Goal: Task Accomplishment & Management: Manage account settings

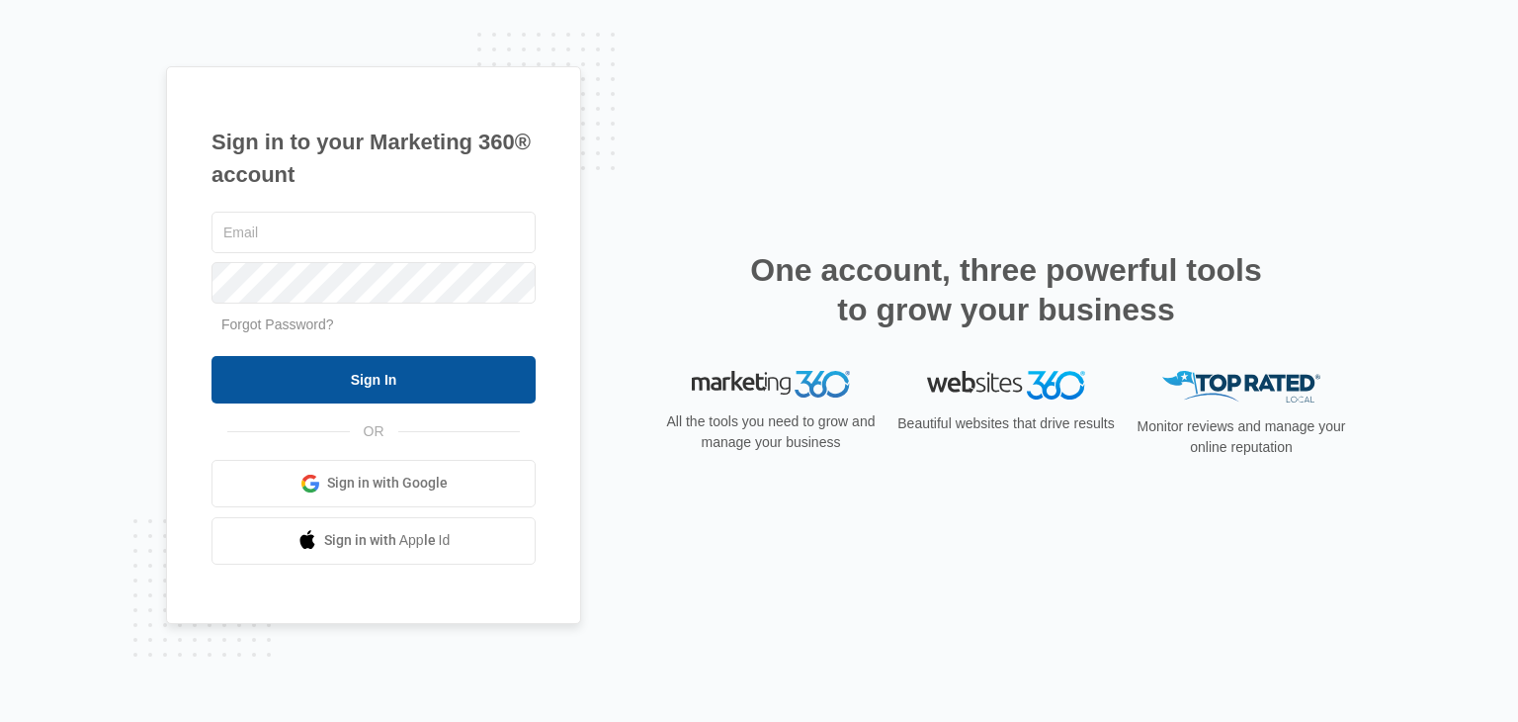
type input "[EMAIL_ADDRESS][DOMAIN_NAME]"
click at [387, 384] on input "Sign In" at bounding box center [374, 379] width 324 height 47
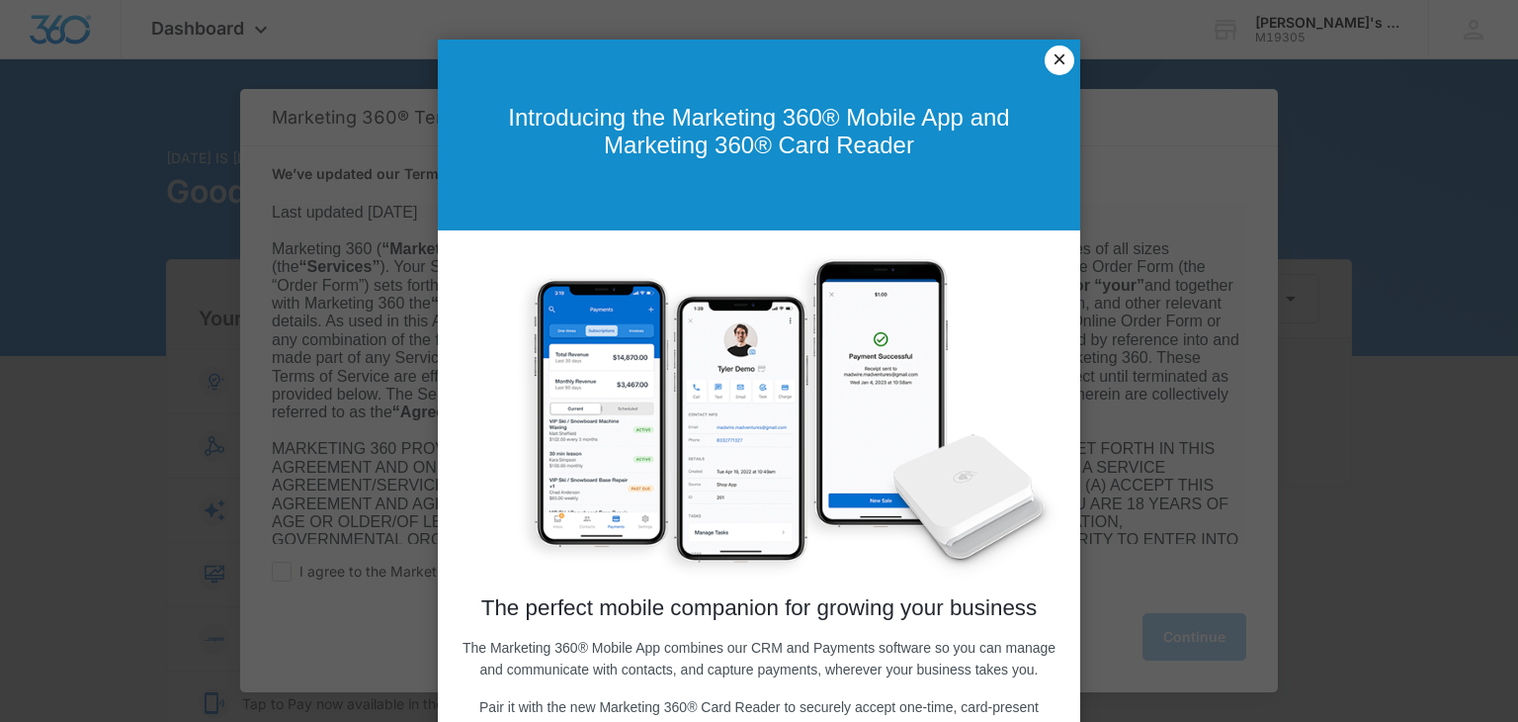
click at [1061, 61] on link "×" at bounding box center [1060, 60] width 30 height 30
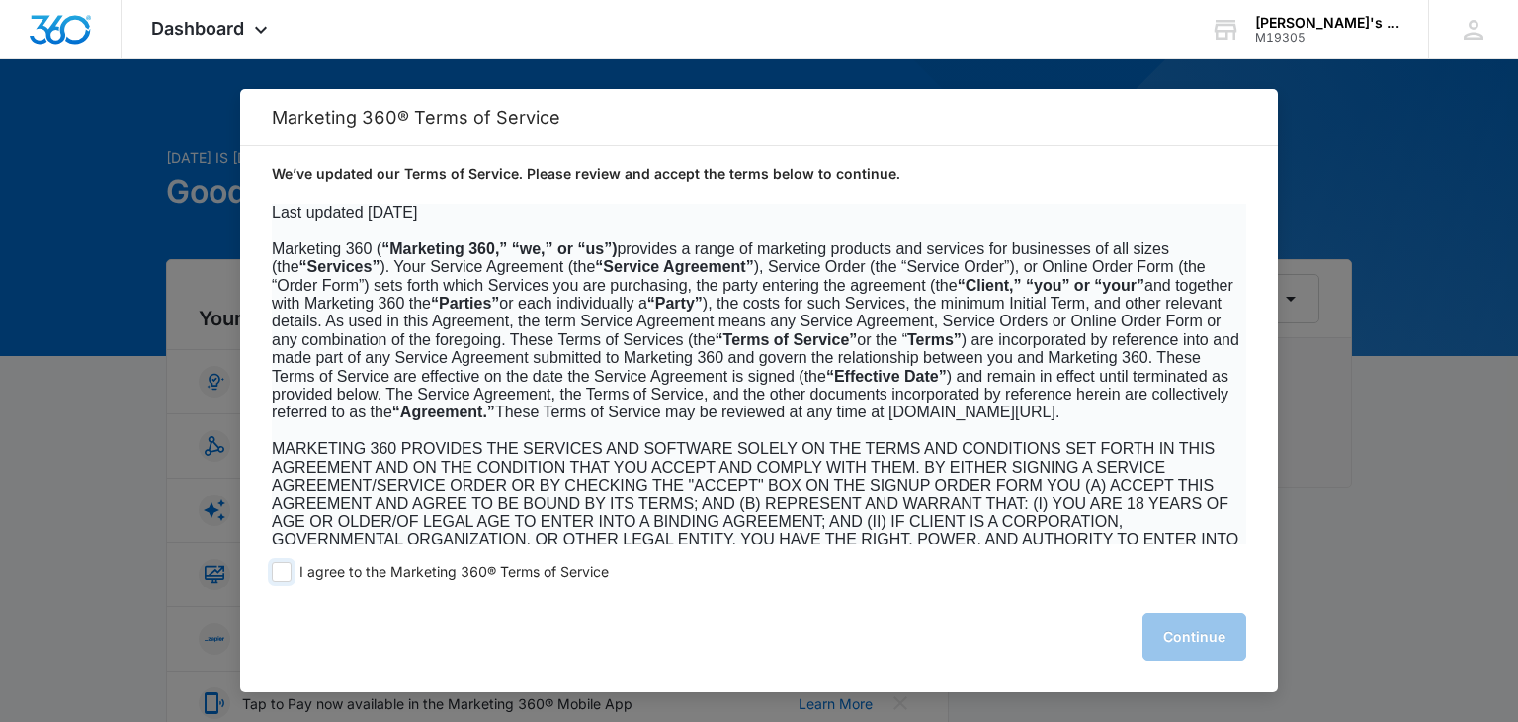
click at [278, 571] on span at bounding box center [282, 571] width 20 height 20
click at [278, 571] on input "I agree to the Marketing 360® Terms of Service" at bounding box center [282, 571] width 20 height 20
checkbox input "true"
click at [1188, 632] on button "Continue" at bounding box center [1195, 636] width 104 height 47
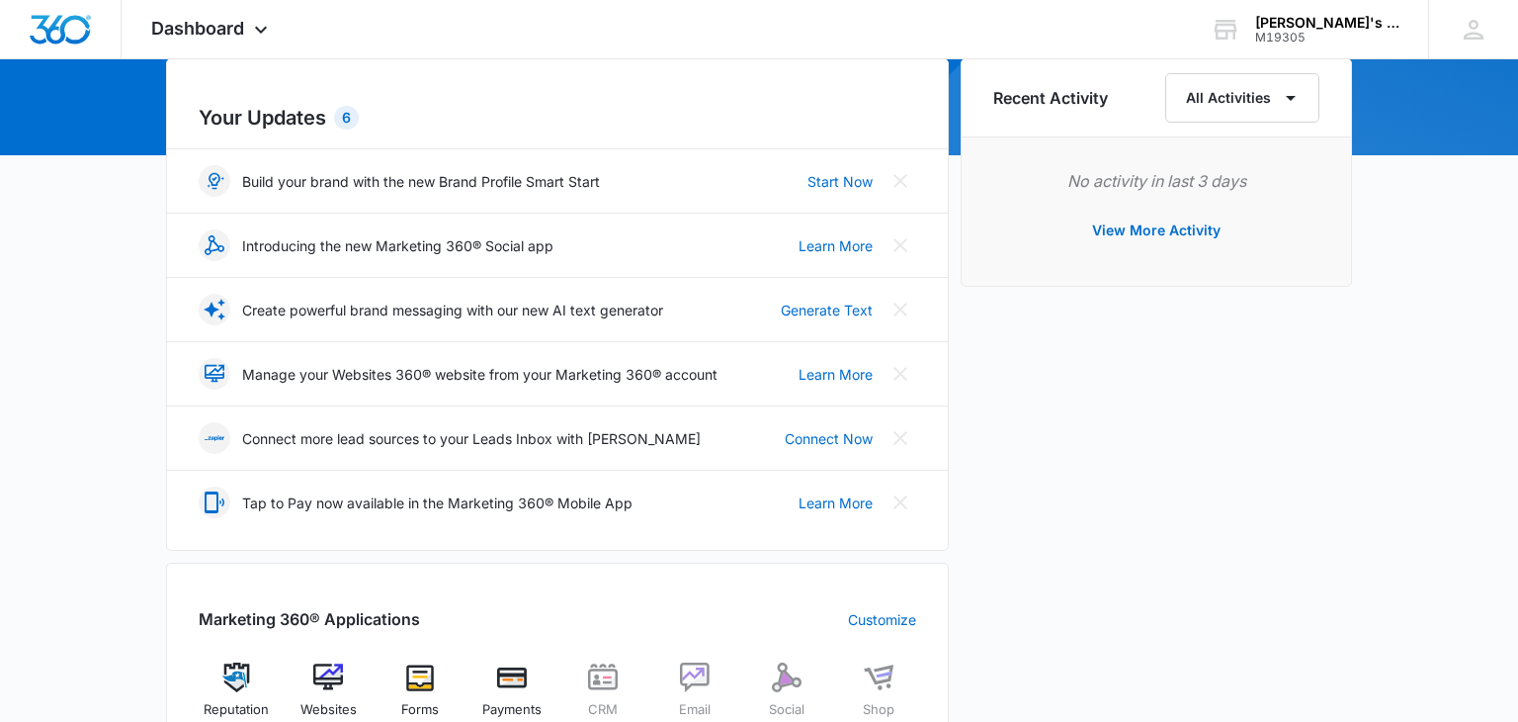
scroll to position [202, 0]
click at [1324, 26] on div "[PERSON_NAME]'s Day Diner Loveland 4920" at bounding box center [1327, 23] width 144 height 16
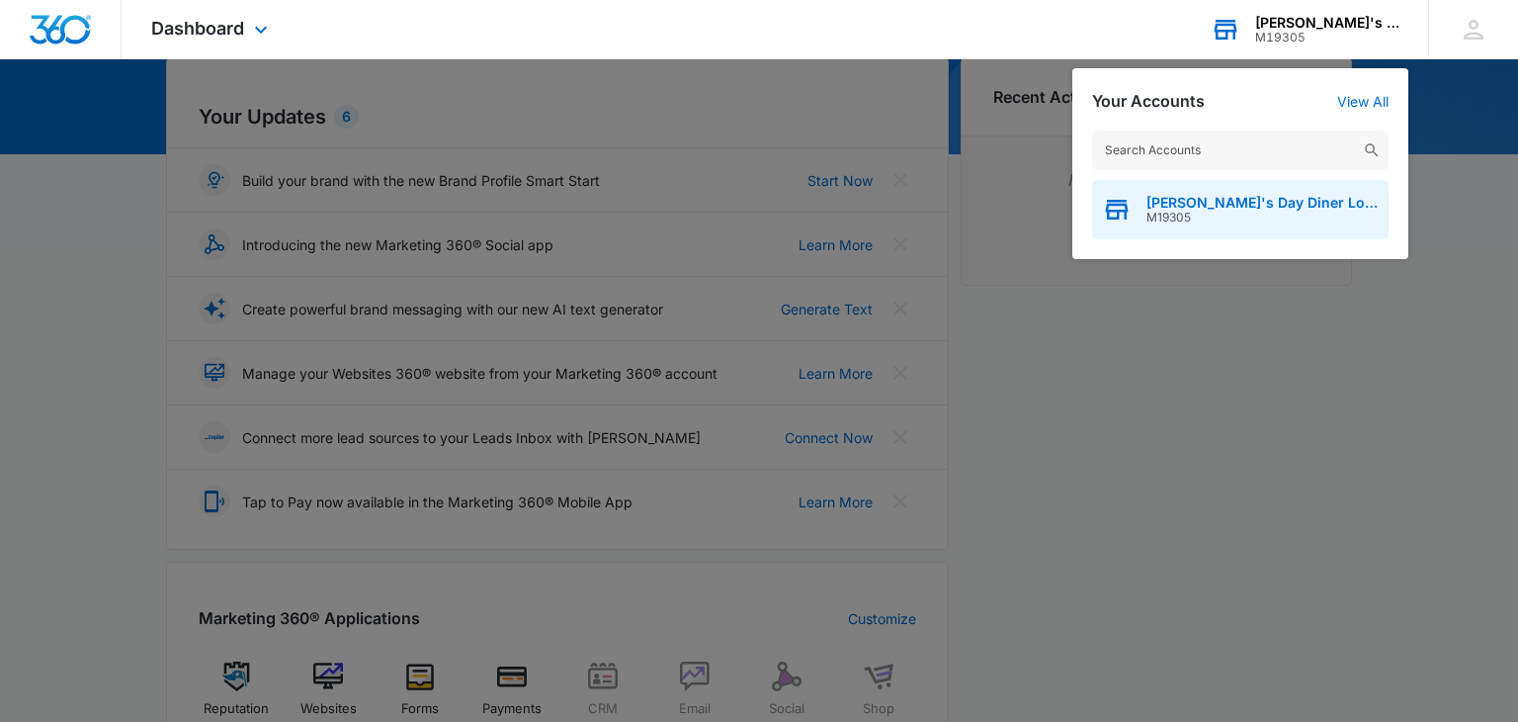
click at [1177, 204] on span "[PERSON_NAME]'s Day Diner Loveland 4920" at bounding box center [1263, 203] width 232 height 16
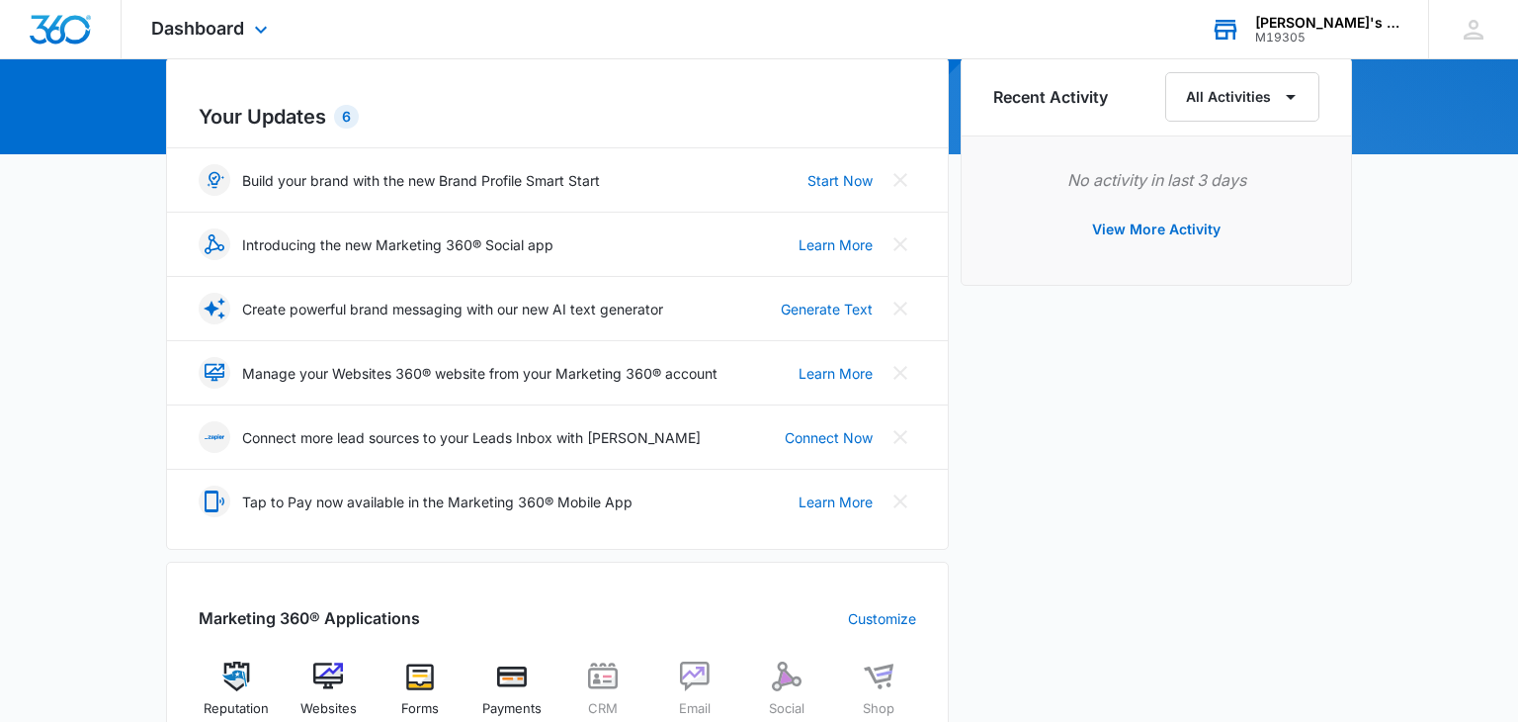
click at [403, 373] on p "Manage your Websites 360® website from your Marketing 360® account" at bounding box center [479, 373] width 475 height 21
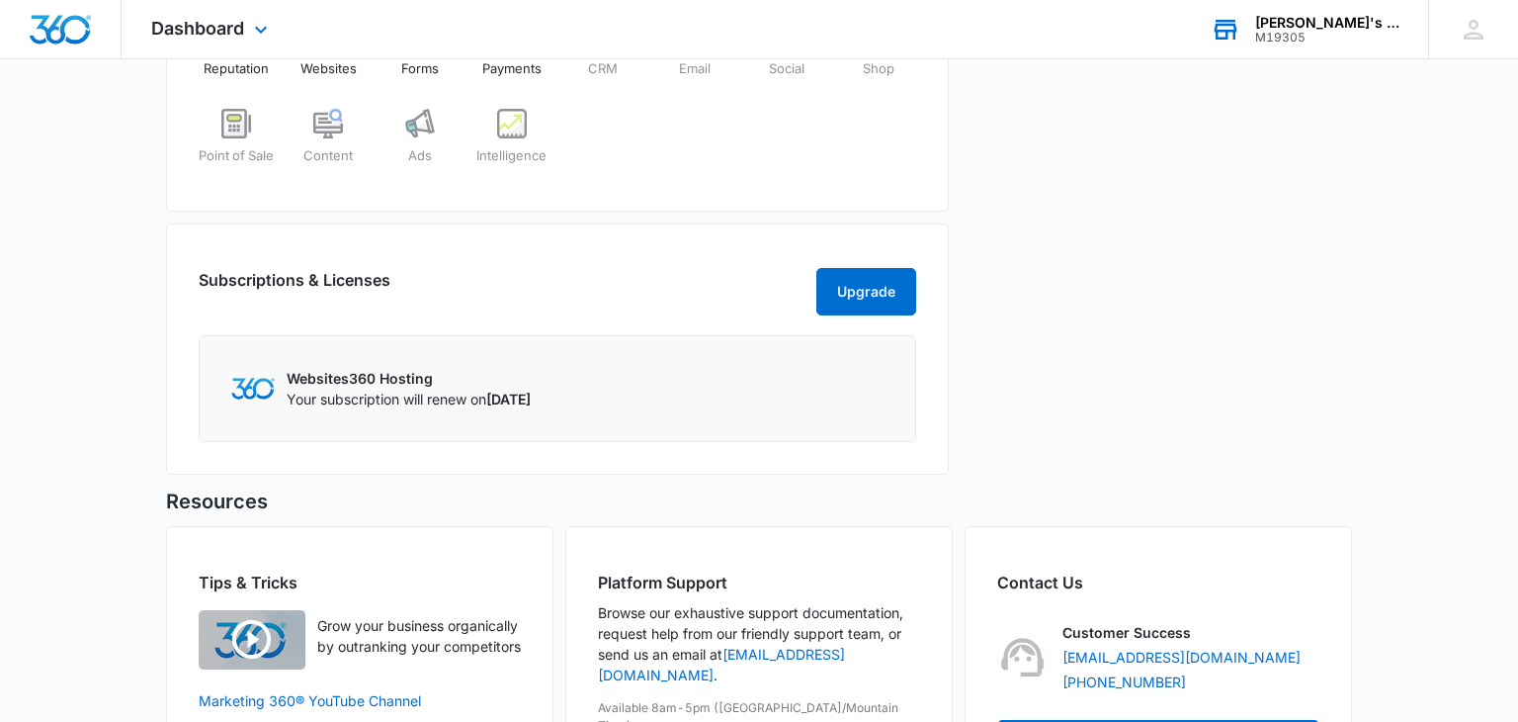
scroll to position [844, 0]
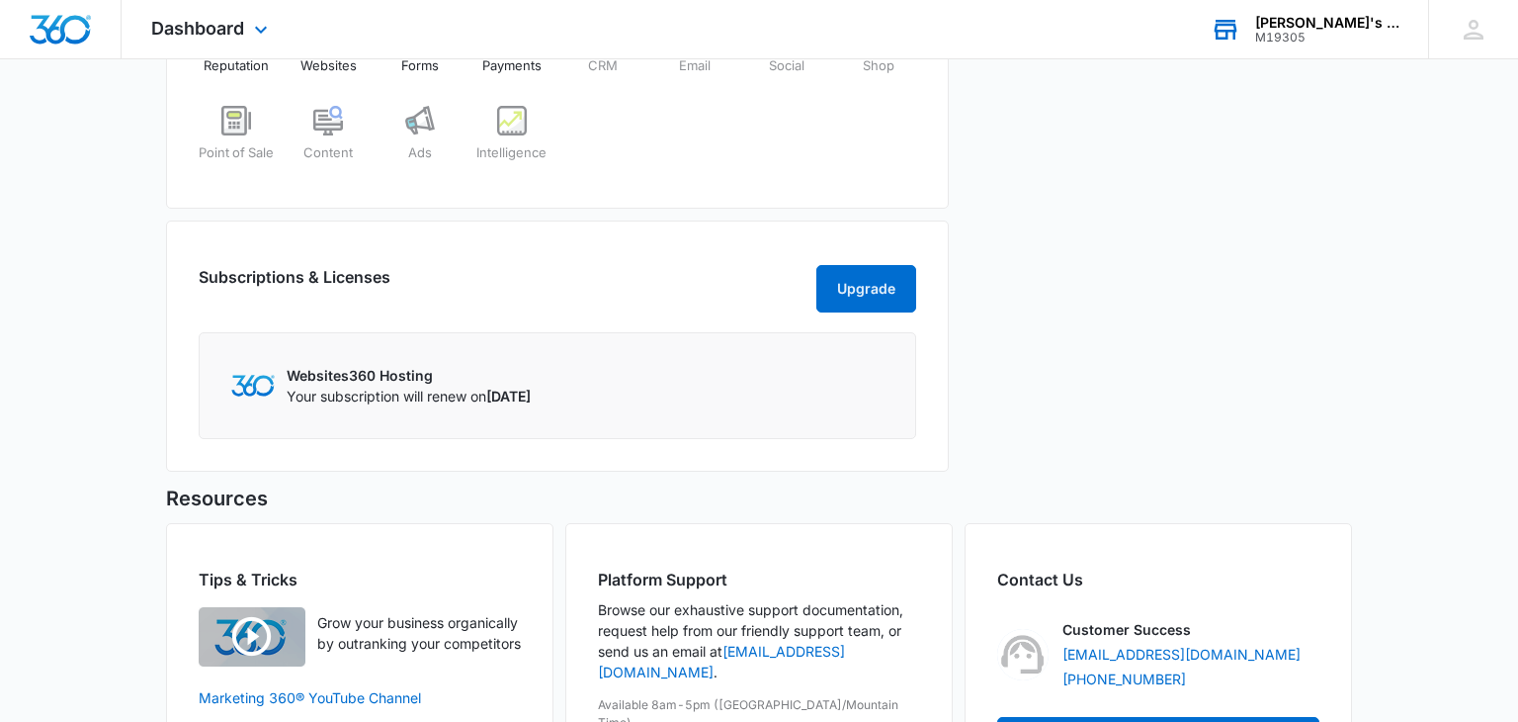
click at [473, 406] on p "Your subscription will renew on August 21, 2025" at bounding box center [409, 395] width 244 height 21
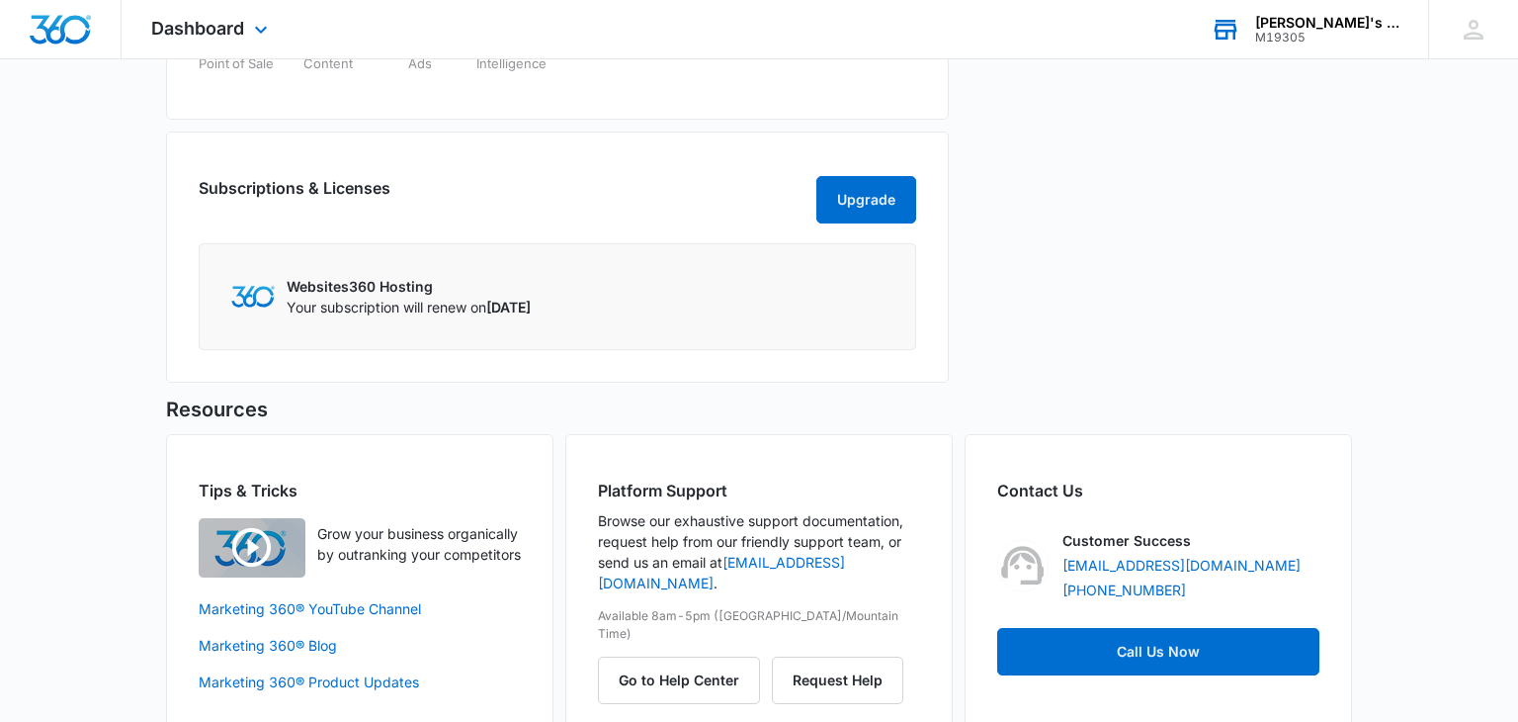
scroll to position [988, 0]
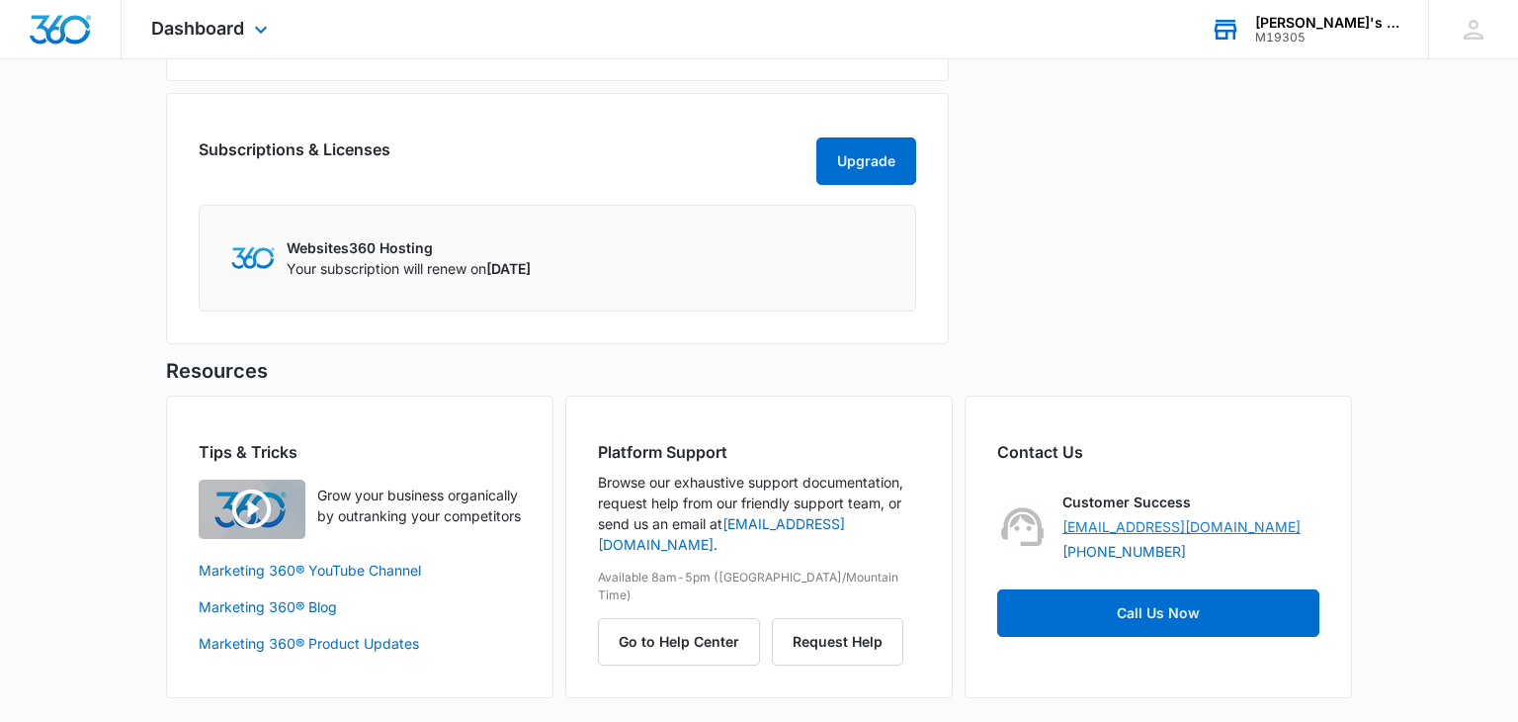
click at [1152, 524] on link "support@marketing360.com" at bounding box center [1182, 526] width 238 height 21
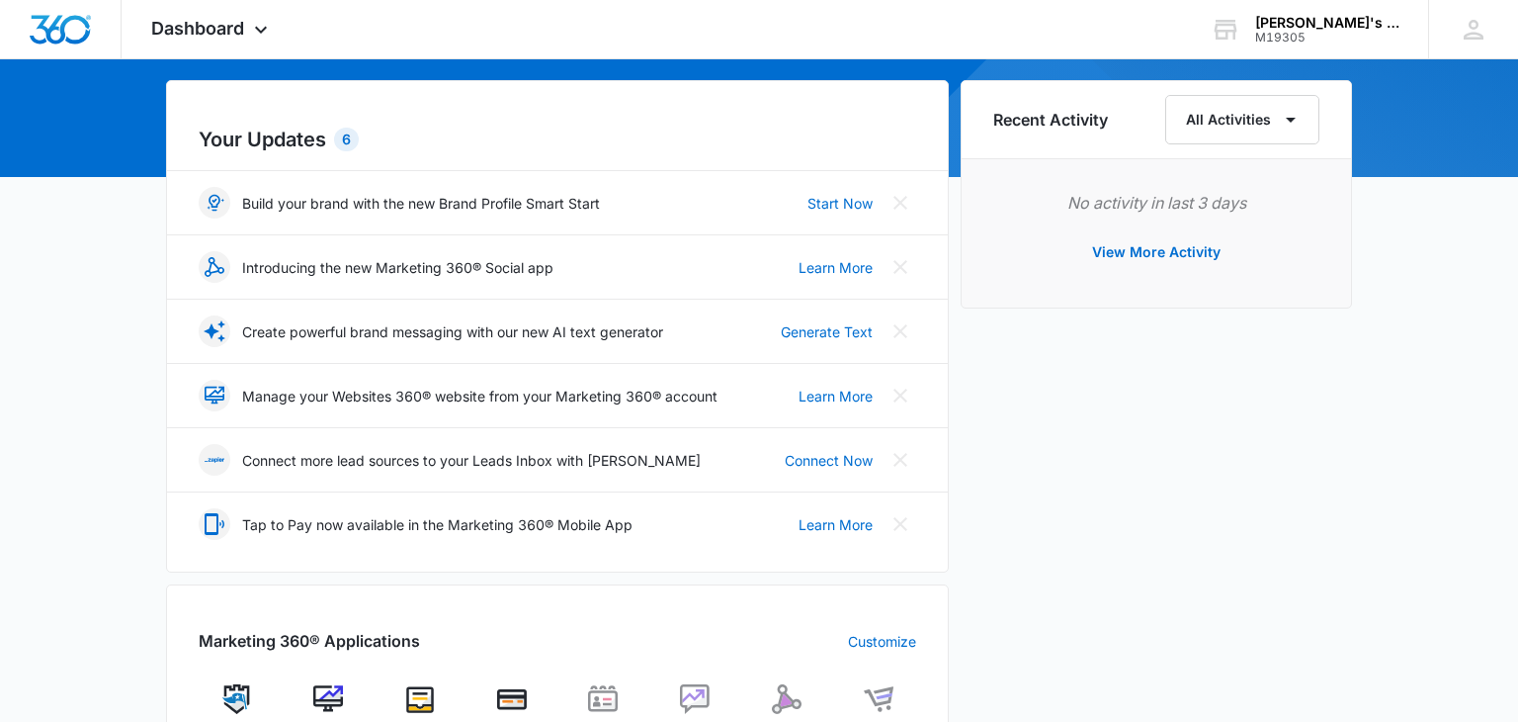
scroll to position [186, 0]
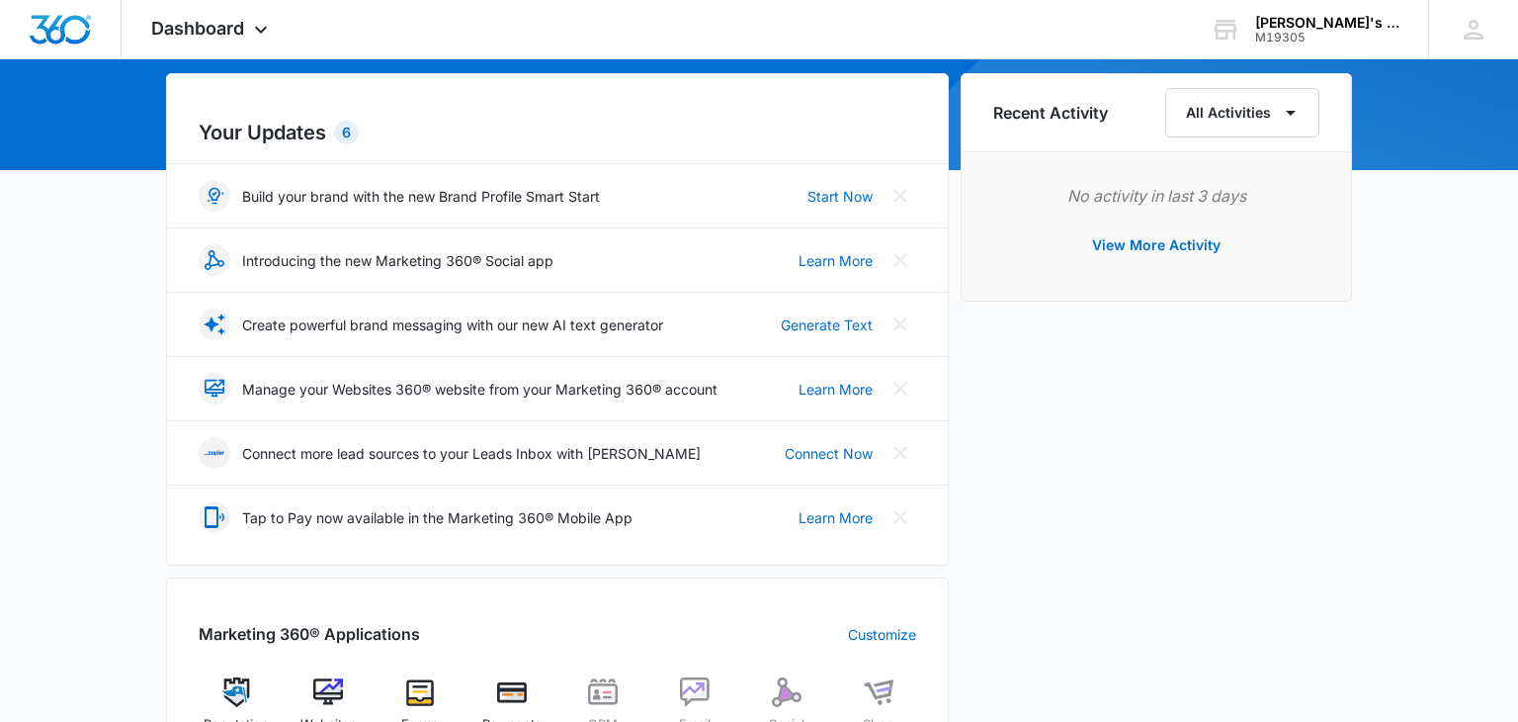
click at [214, 385] on icon at bounding box center [215, 452] width 20 height 134
click at [251, 39] on icon at bounding box center [261, 35] width 24 height 24
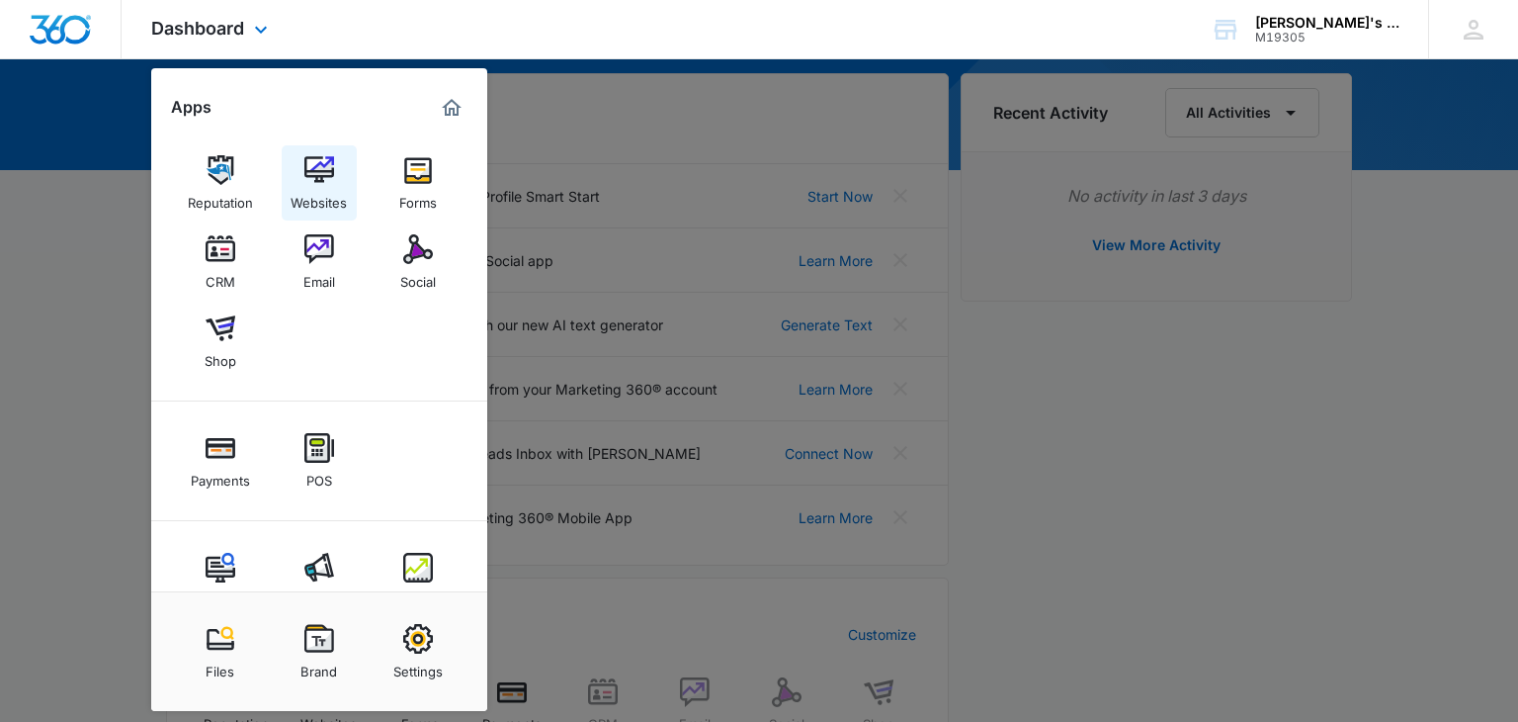
click at [312, 179] on img at bounding box center [319, 170] width 30 height 30
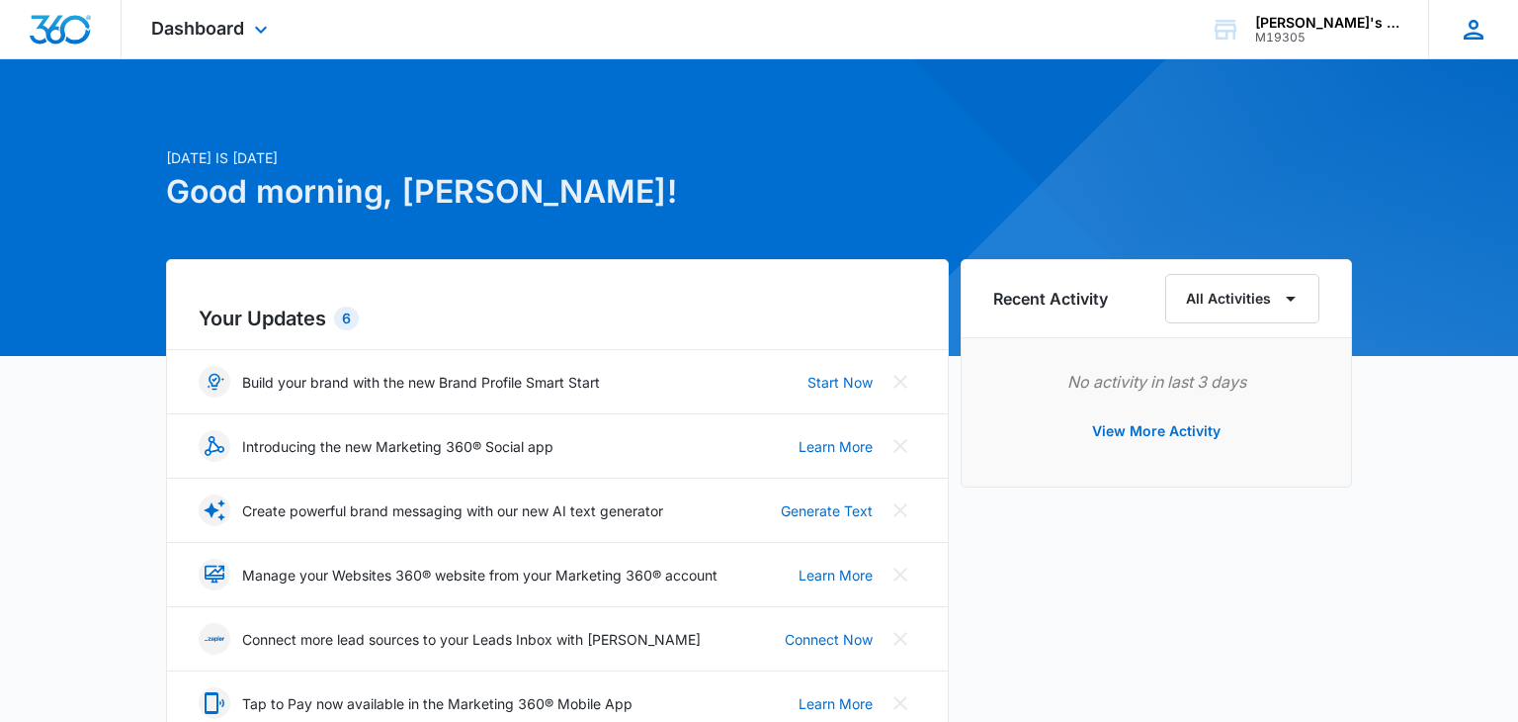
click at [1474, 26] on icon at bounding box center [1474, 30] width 30 height 30
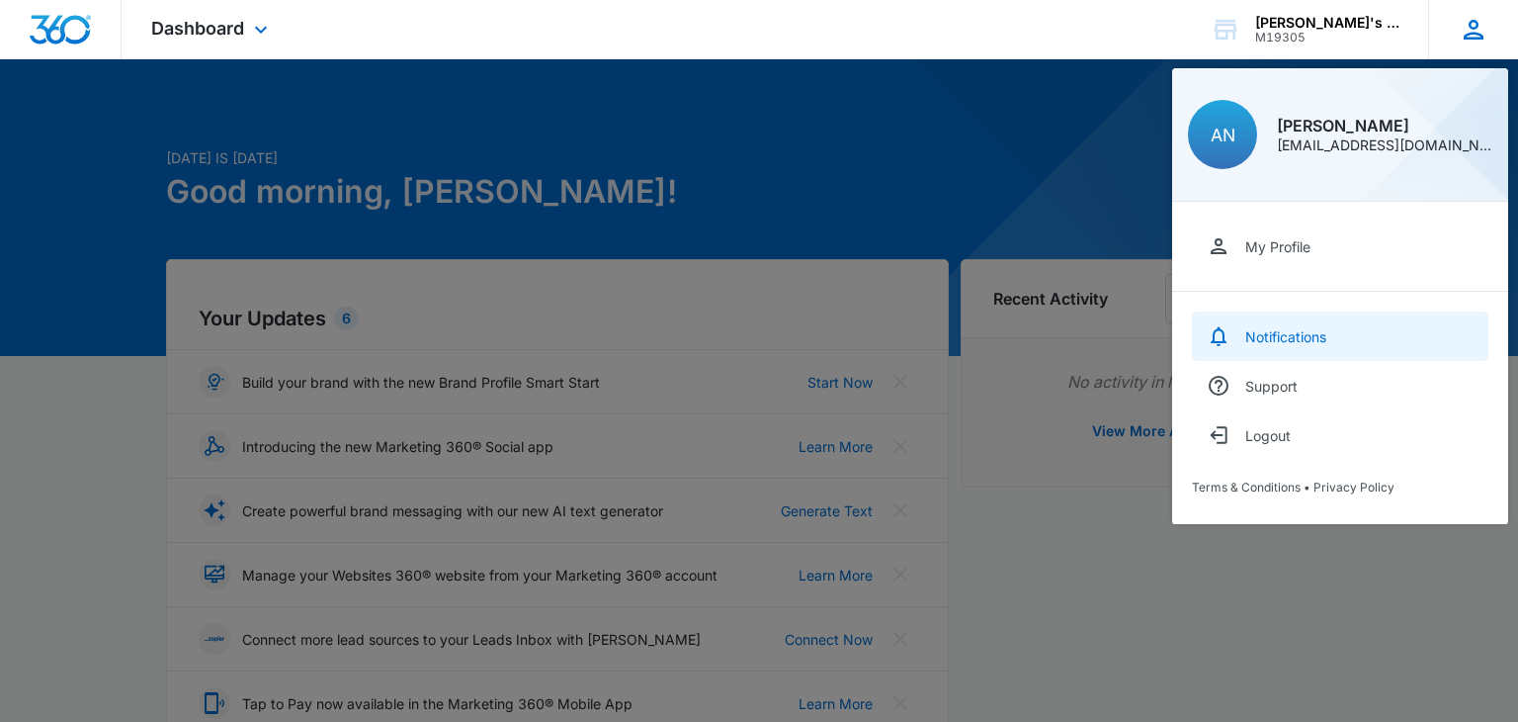
click at [1284, 344] on link "Notifications" at bounding box center [1340, 335] width 297 height 49
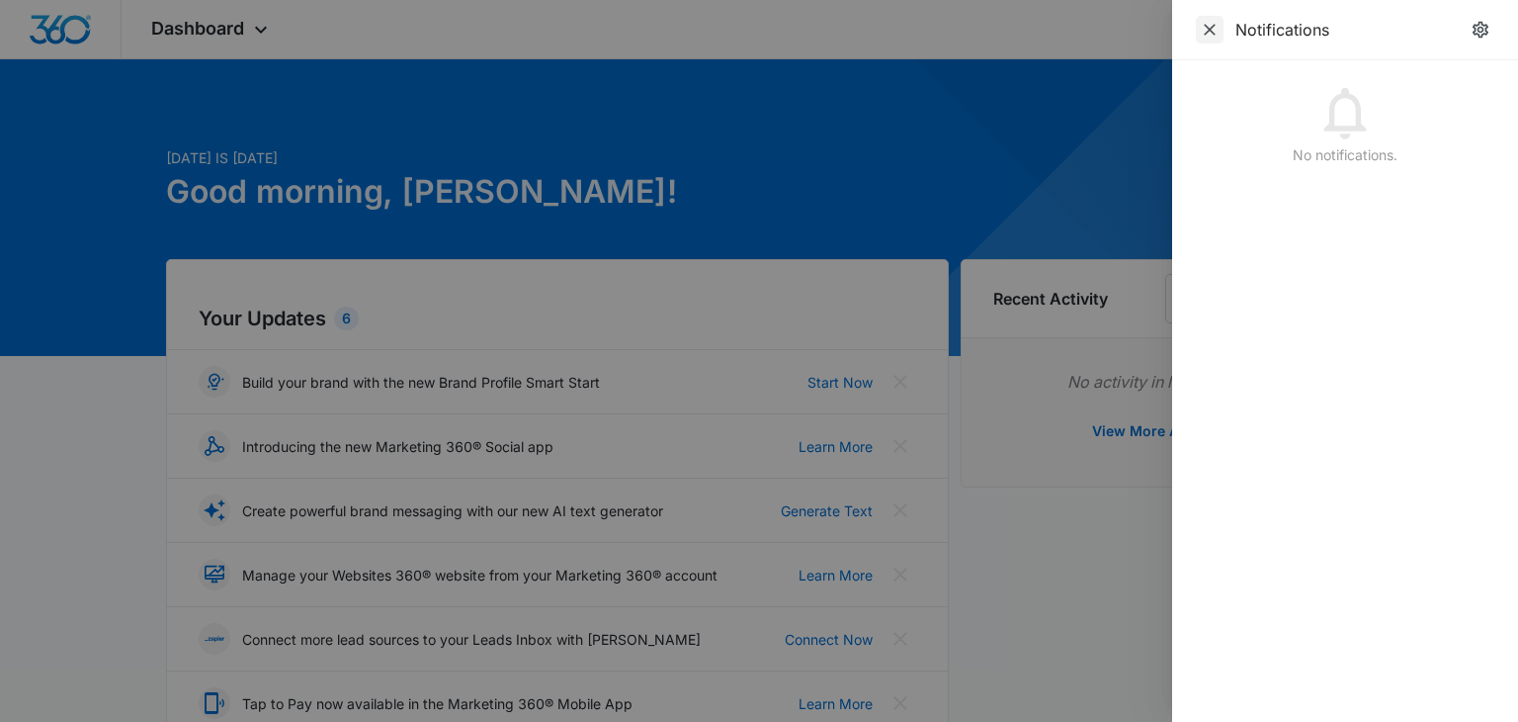
click at [1209, 40] on span "Close" at bounding box center [1210, 30] width 28 height 28
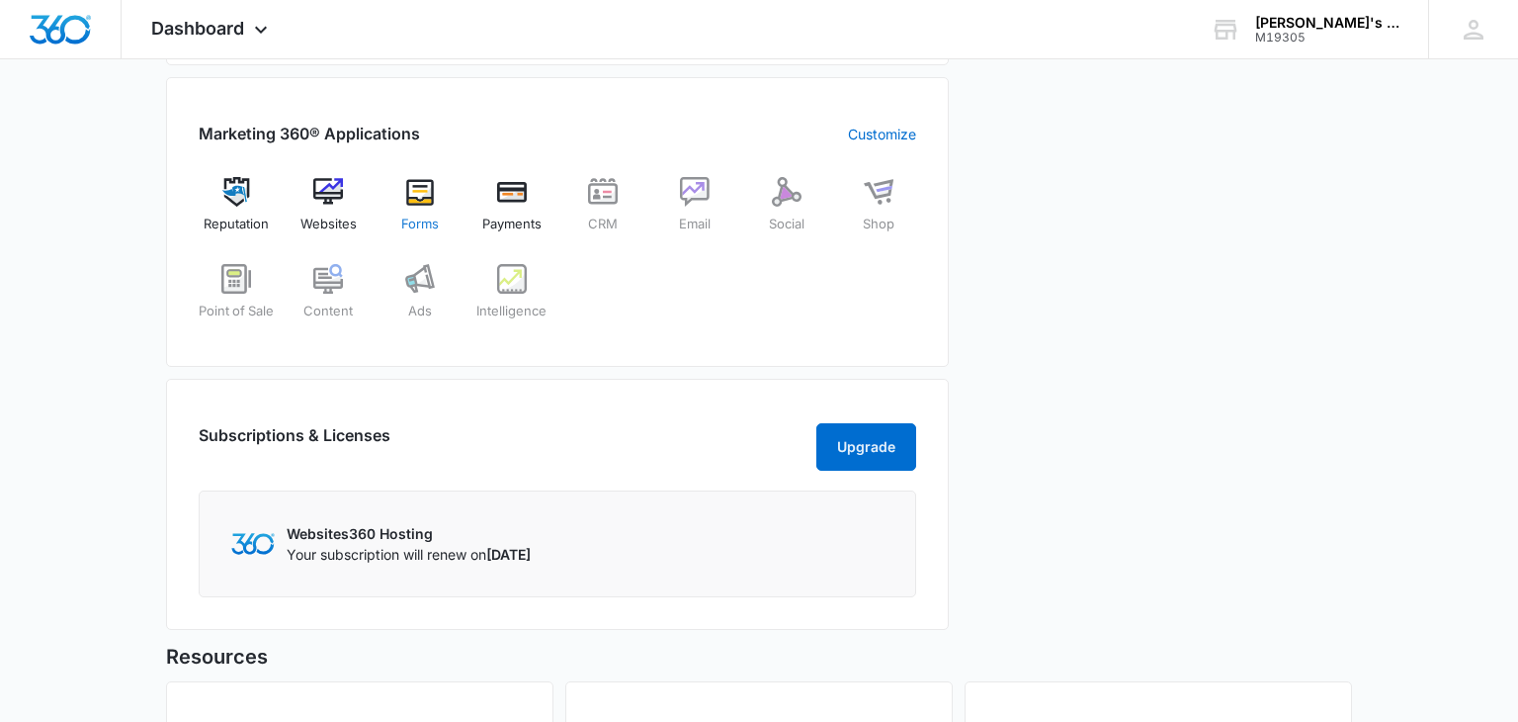
scroll to position [687, 0]
click at [865, 467] on button "Upgrade" at bounding box center [866, 445] width 100 height 47
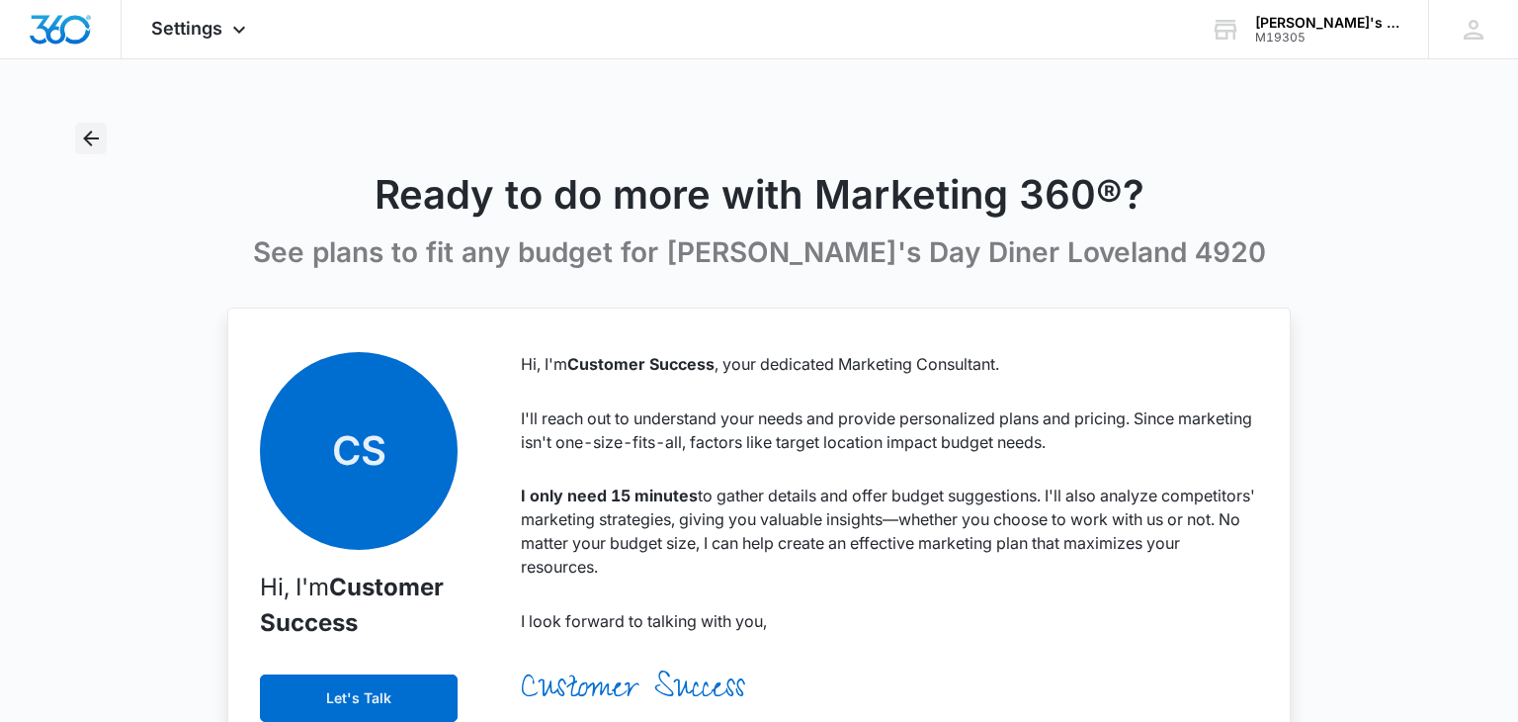
click at [86, 140] on icon "Back" at bounding box center [92, 138] width 16 height 16
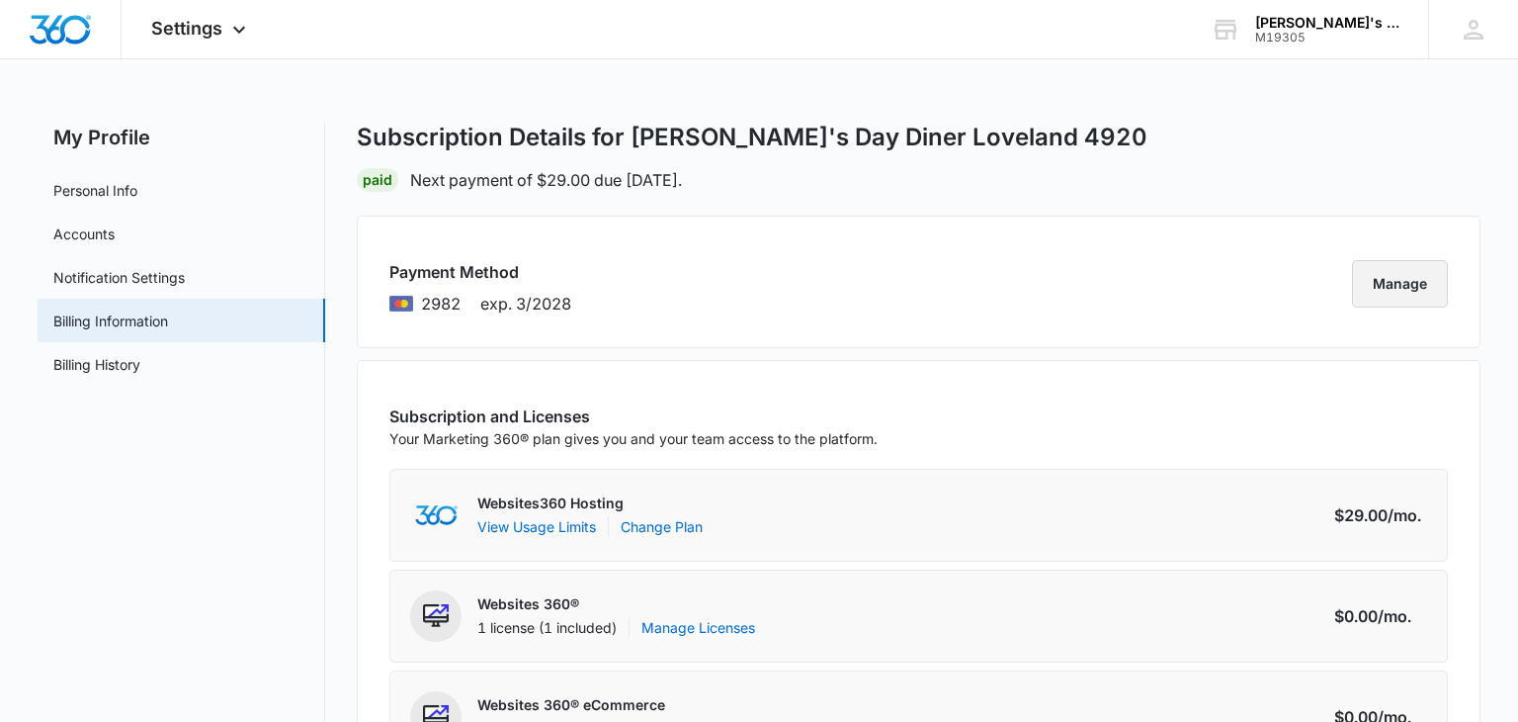
click at [1386, 296] on button "Manage" at bounding box center [1400, 283] width 96 height 47
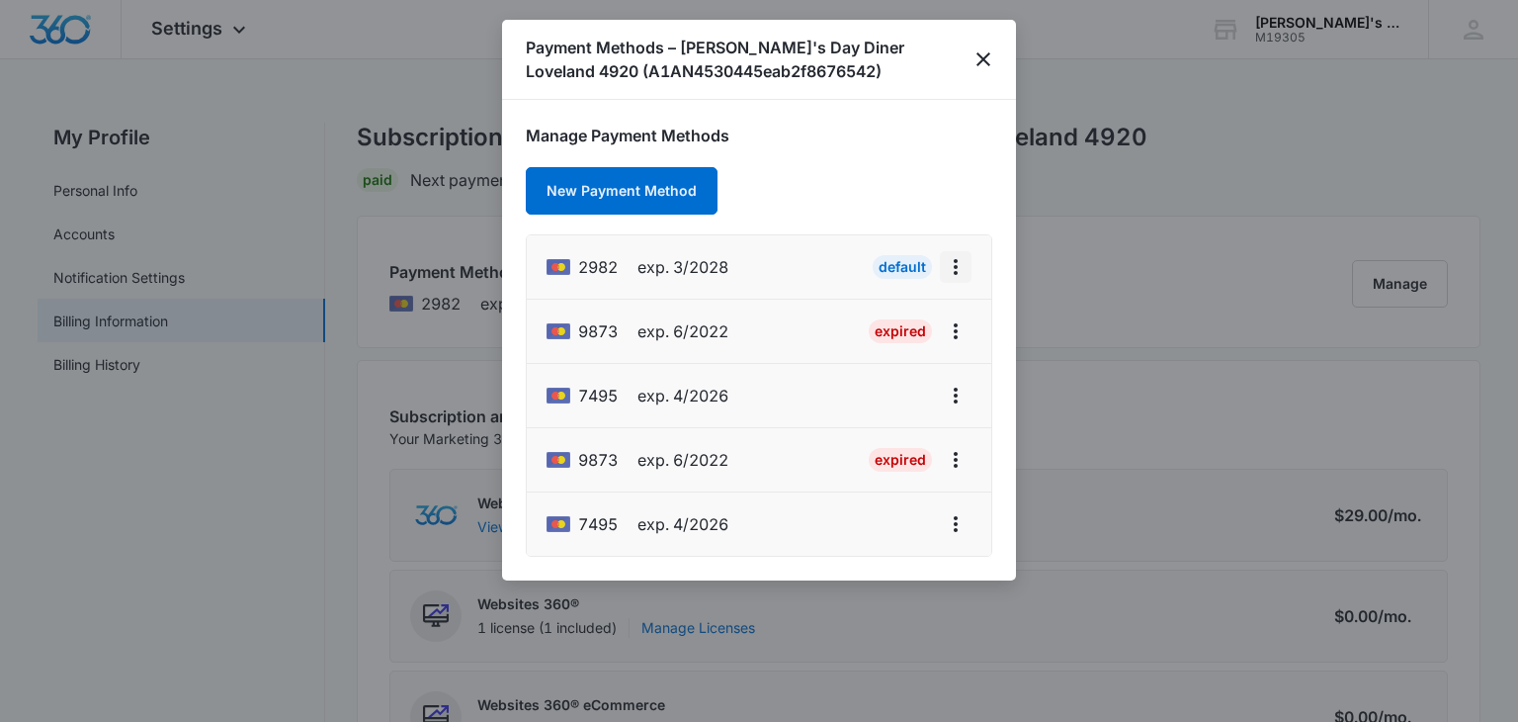
click at [951, 271] on icon "actions.viewMore" at bounding box center [956, 267] width 24 height 24
click at [941, 217] on div "Manage Payment Methods New Payment Method 2982 exp. 3/2028 Default Edit Card 98…" at bounding box center [759, 340] width 467 height 433
click at [954, 339] on icon "actions.viewMore" at bounding box center [956, 331] width 24 height 24
click at [985, 298] on li "2982 exp. 3/2028 Default" at bounding box center [759, 267] width 465 height 64
click at [957, 265] on icon "actions.viewMore" at bounding box center [956, 267] width 4 height 16
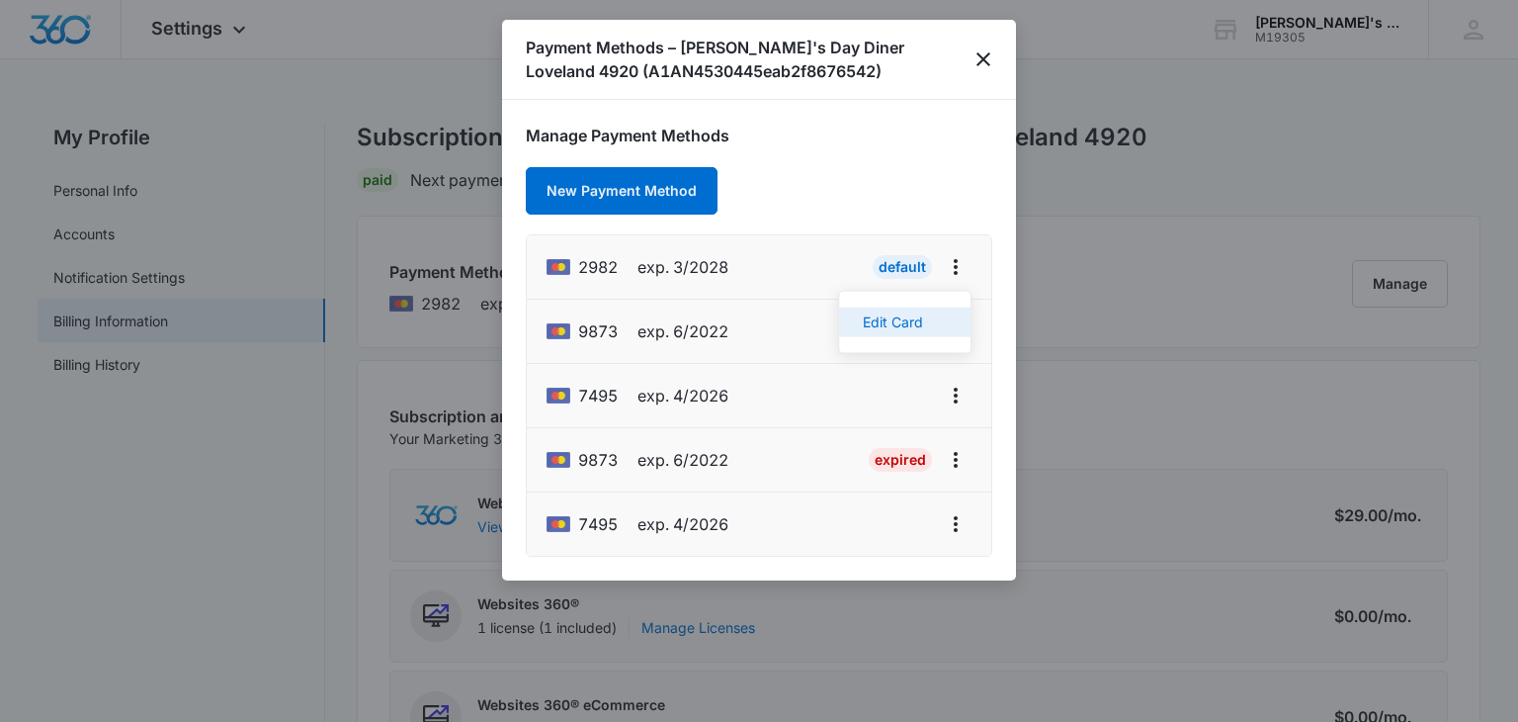
click at [904, 327] on div "Edit Card" at bounding box center [893, 322] width 60 height 14
select select "3"
select select "2028"
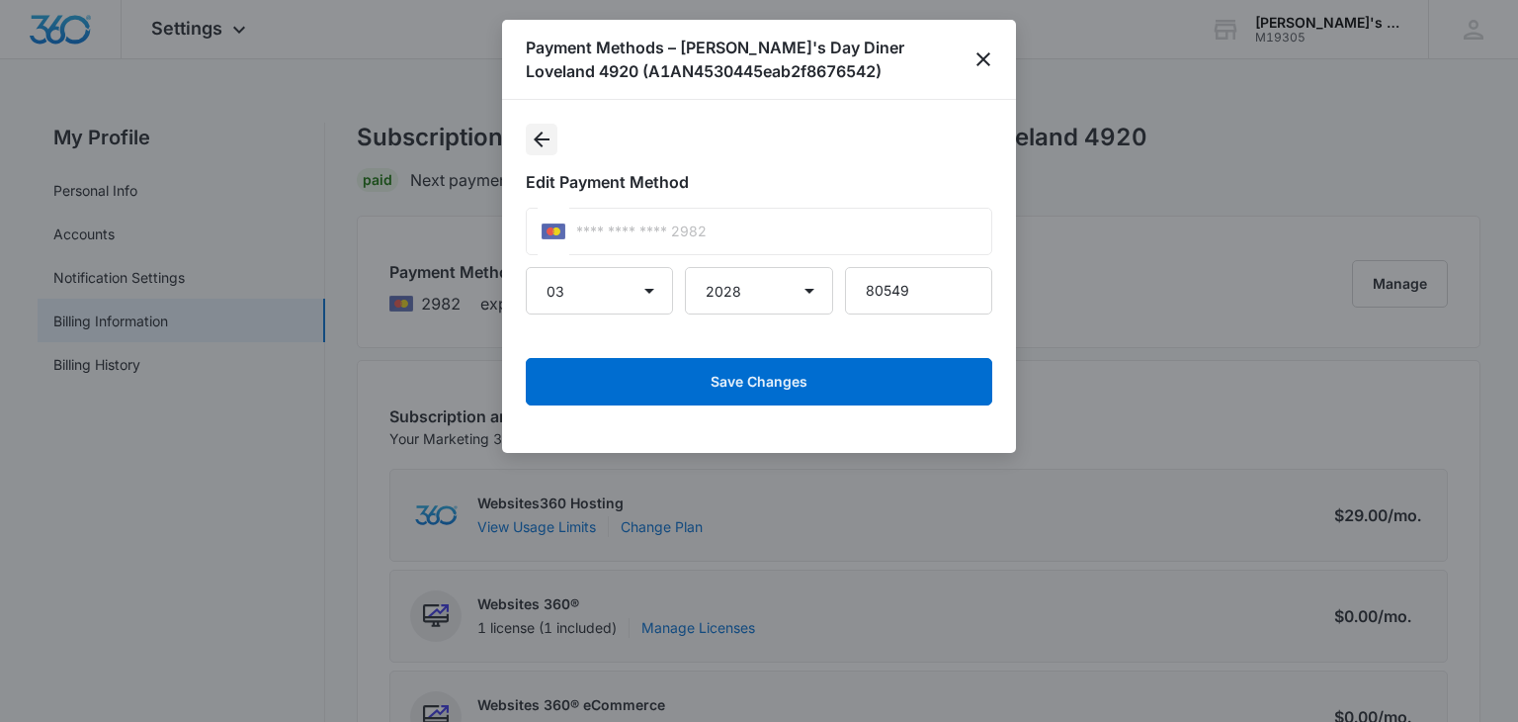
click at [546, 139] on icon "Back" at bounding box center [542, 139] width 16 height 16
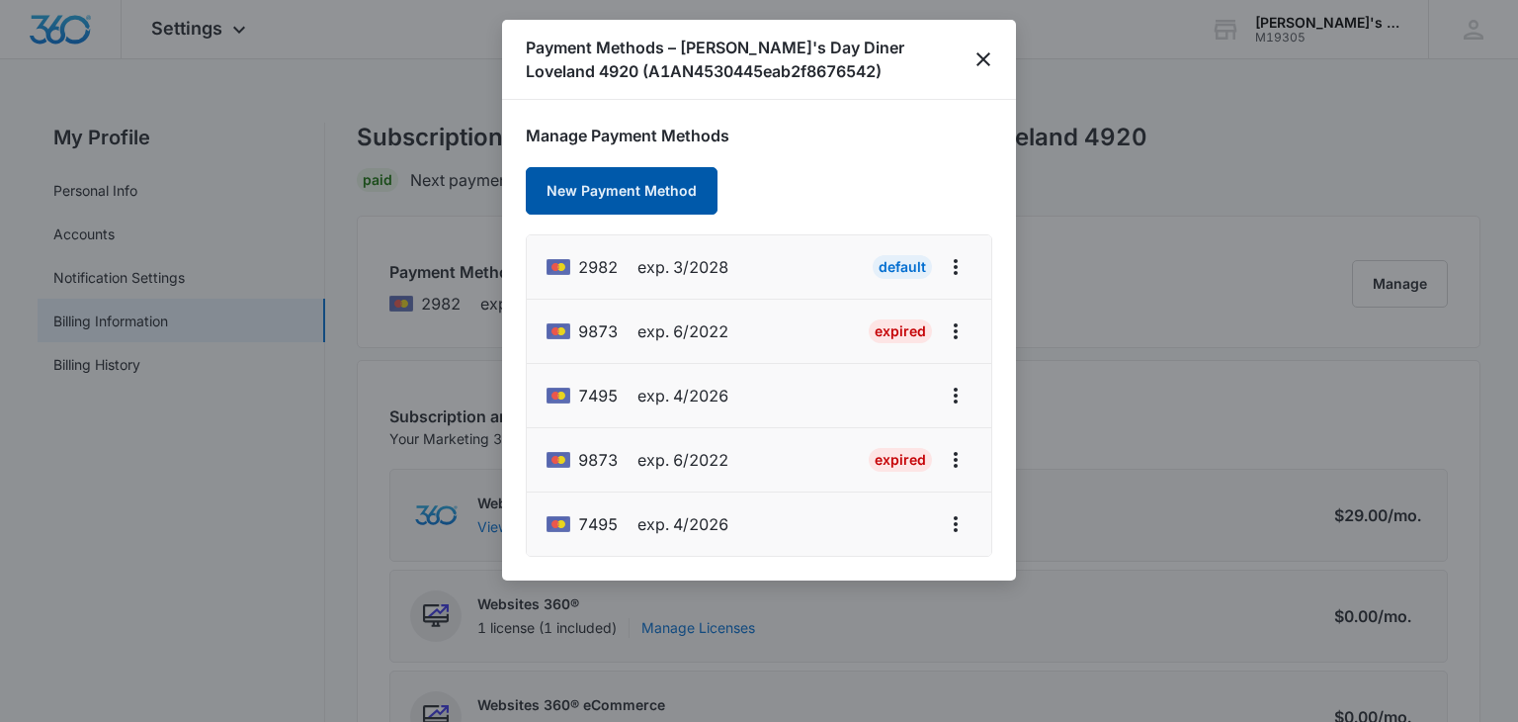
click at [584, 192] on button "New Payment Method" at bounding box center [622, 190] width 192 height 47
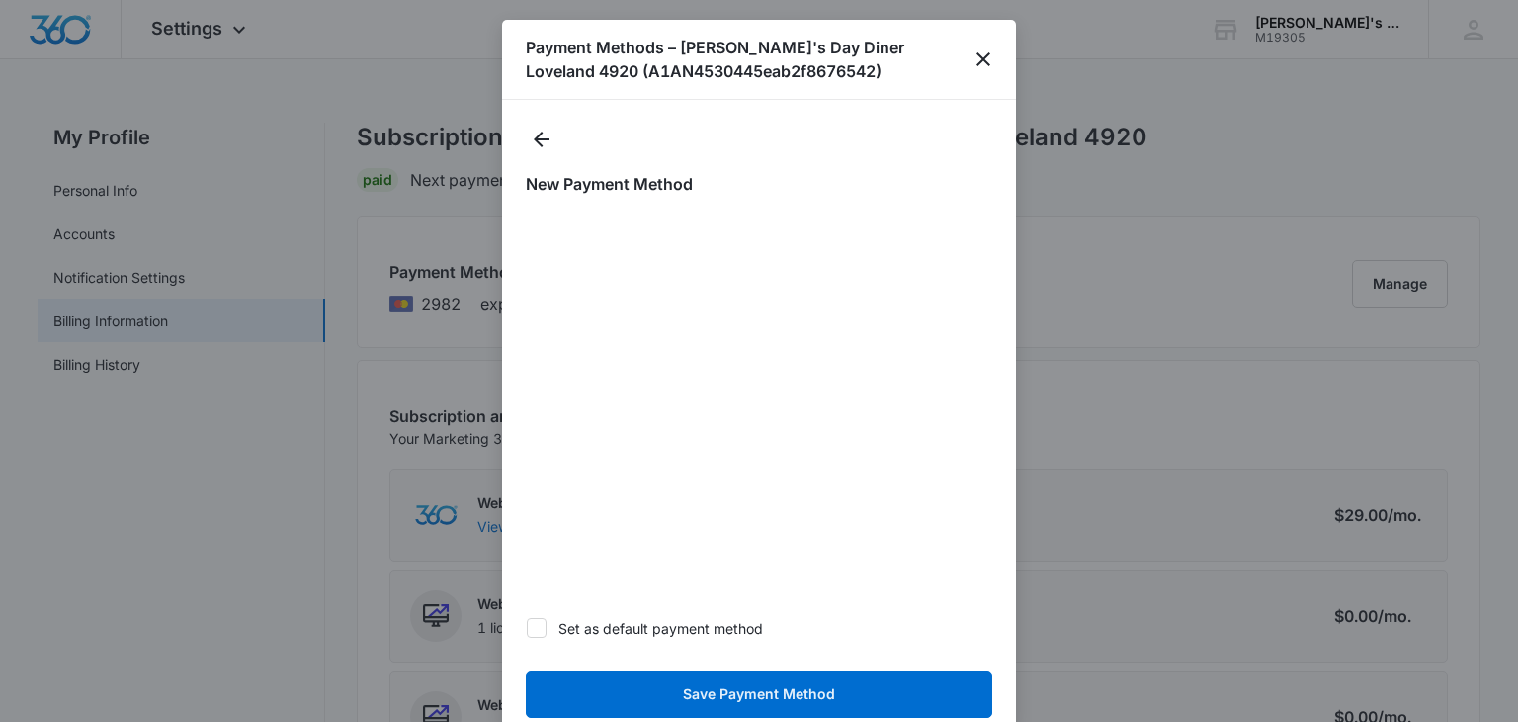
scroll to position [51, 0]
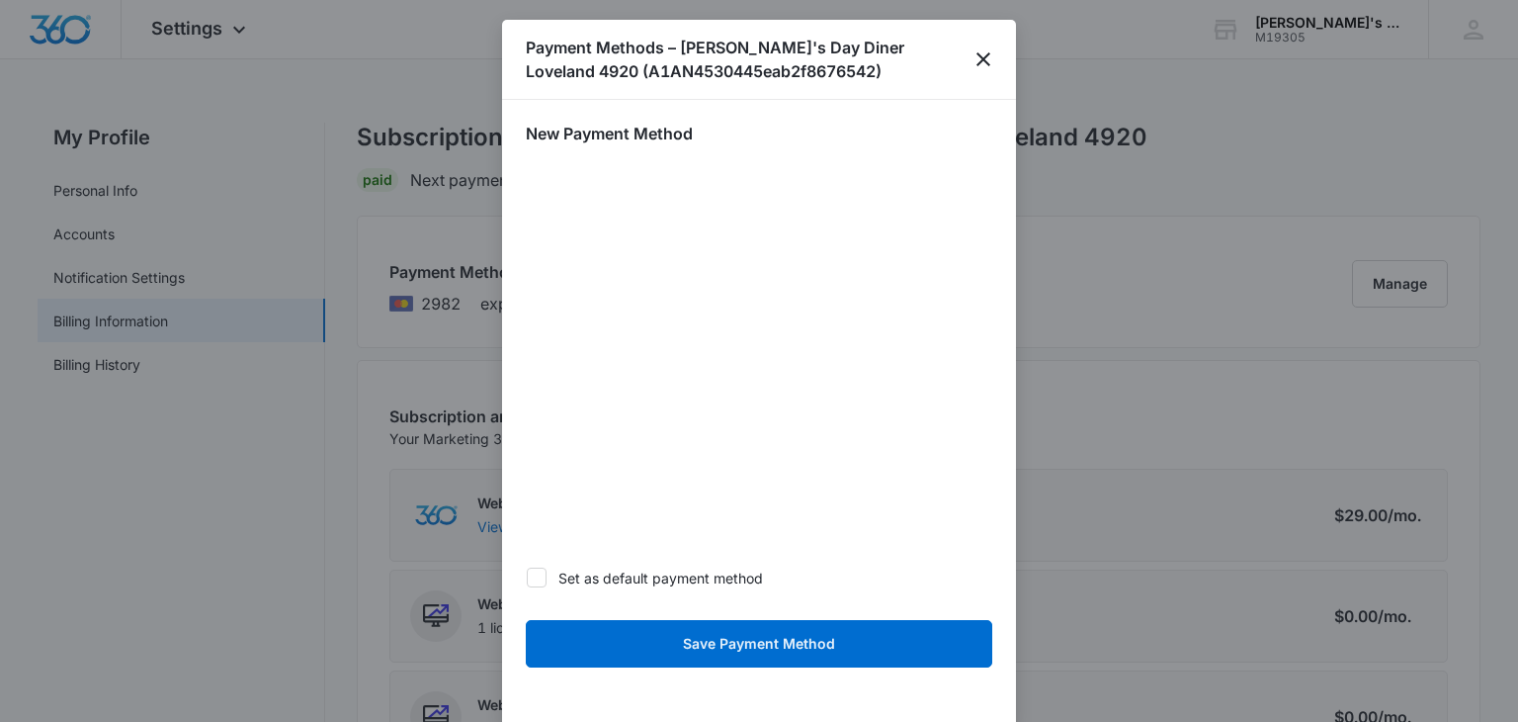
click at [538, 579] on icon at bounding box center [537, 577] width 18 height 18
click at [527, 578] on input "Set as default payment method" at bounding box center [526, 577] width 1 height 1
checkbox input "true"
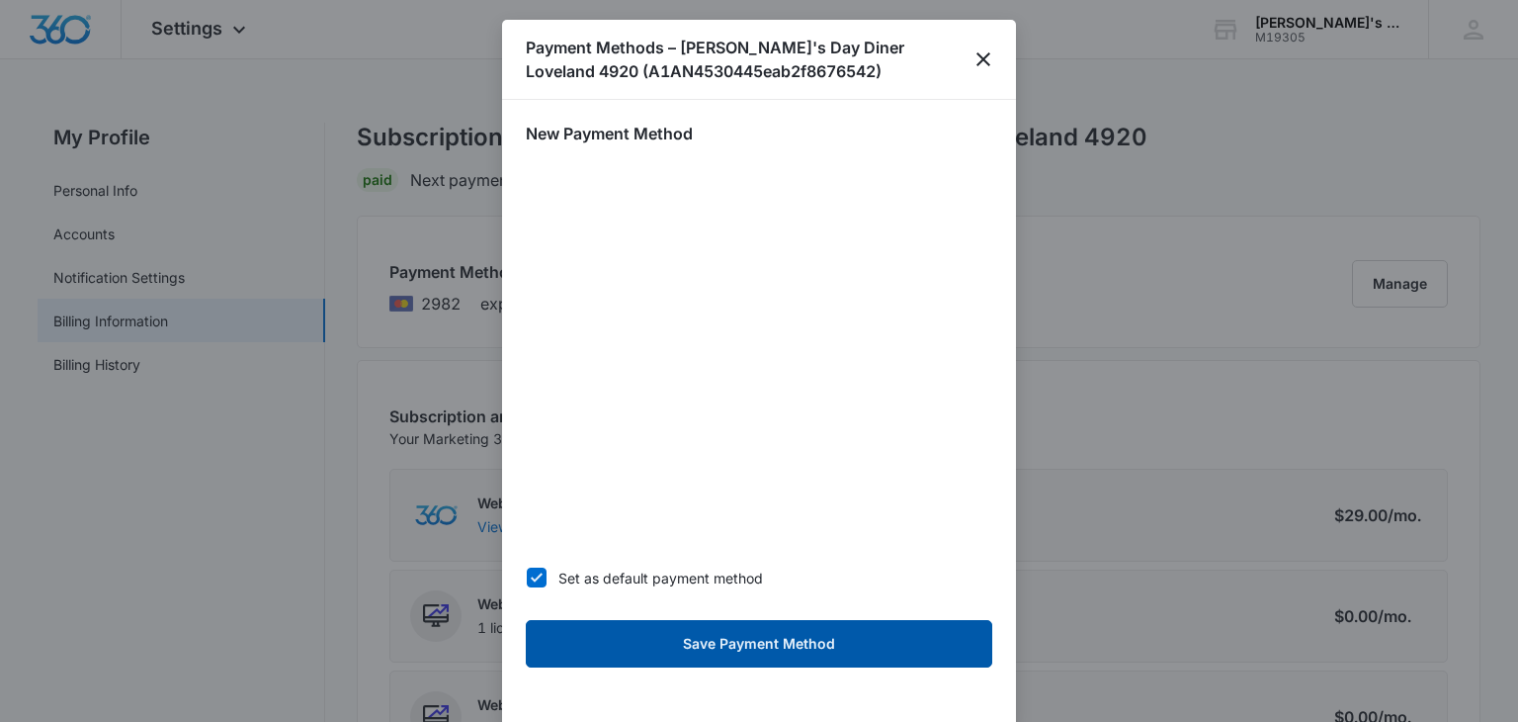
click at [730, 640] on button "Save Payment Method" at bounding box center [759, 643] width 467 height 47
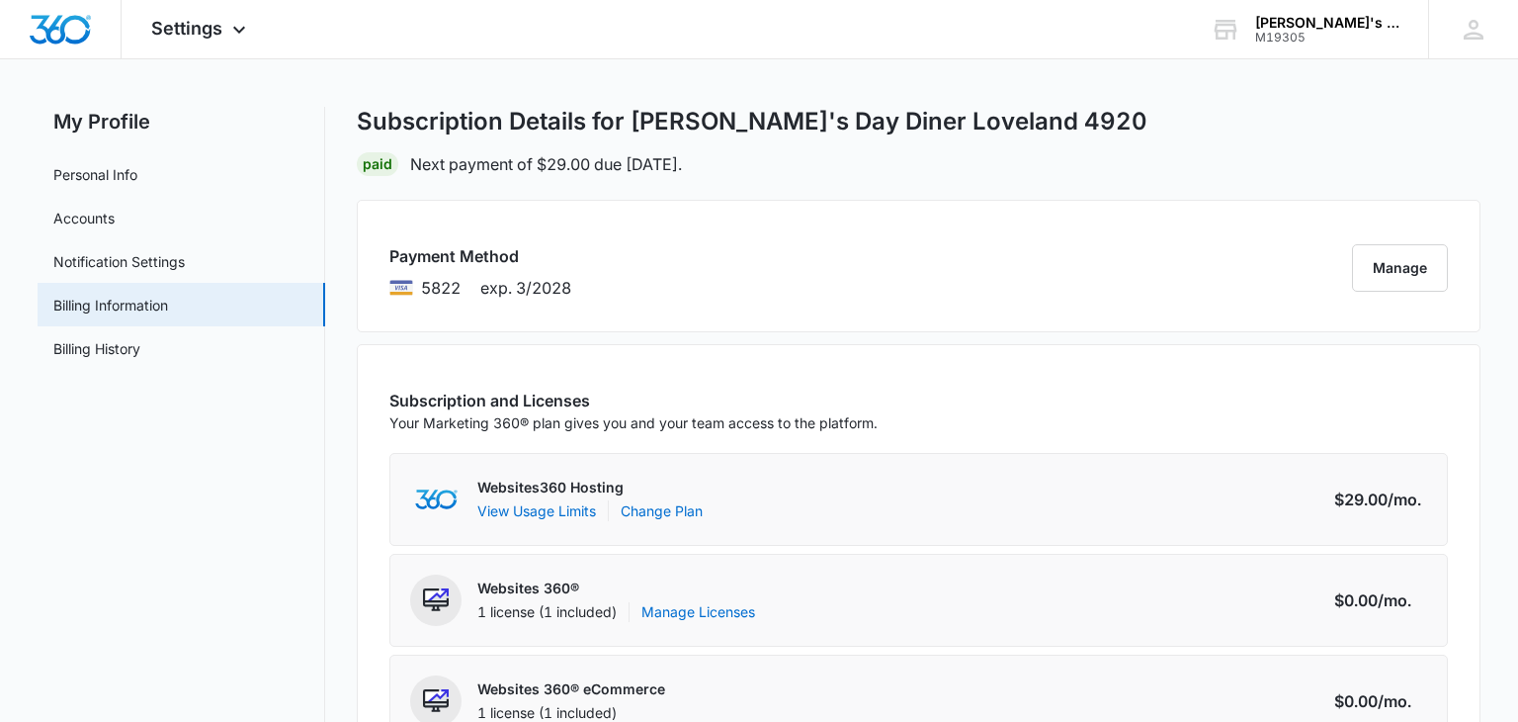
scroll to position [13, 0]
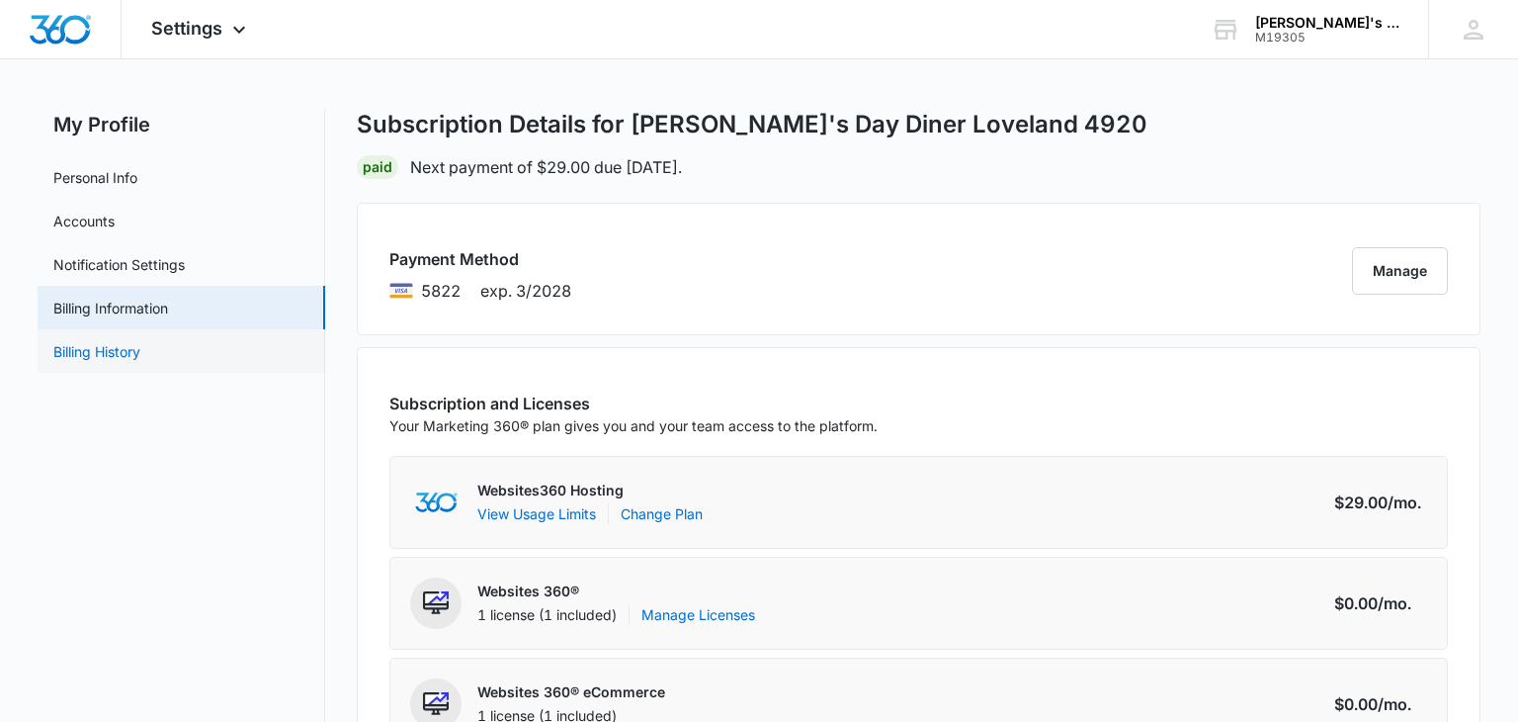
click at [108, 353] on link "Billing History" at bounding box center [96, 351] width 87 height 21
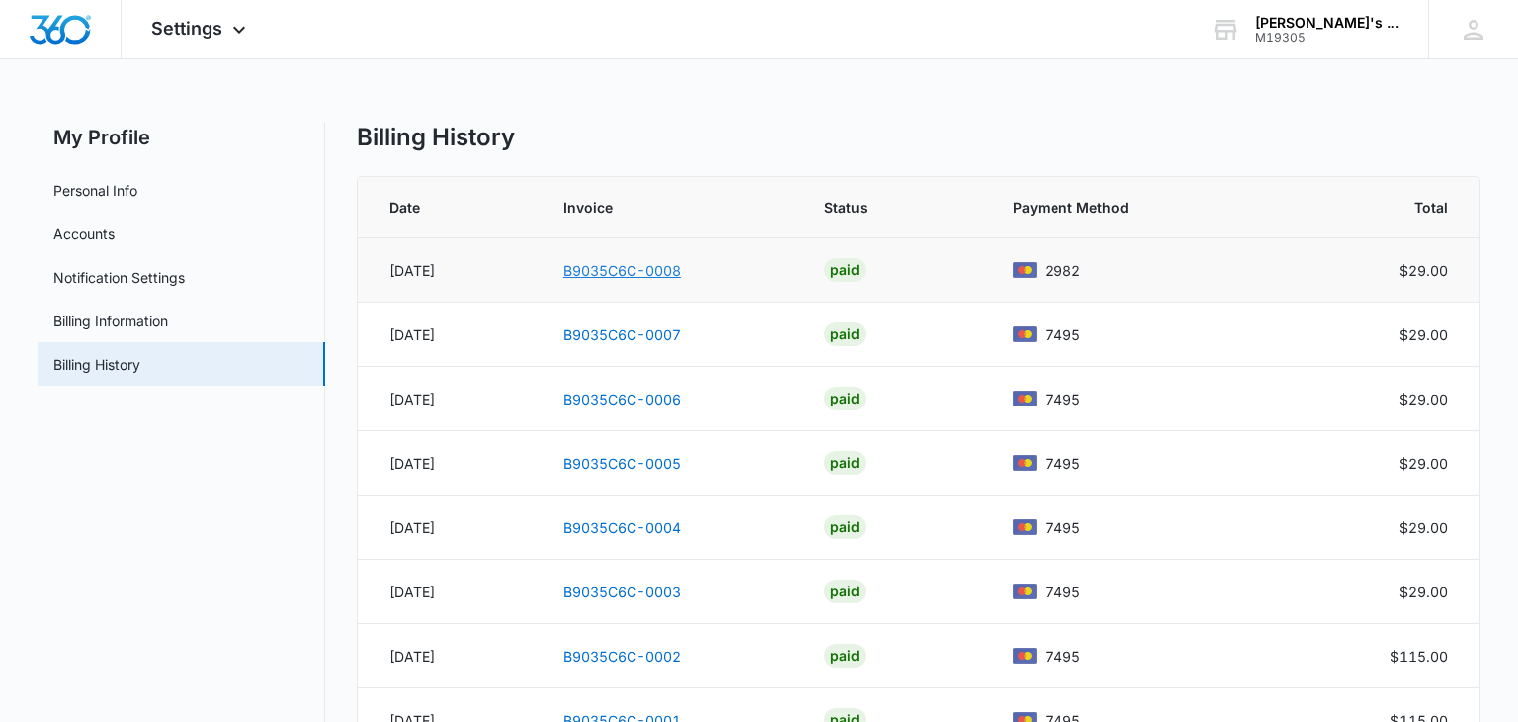
click at [681, 268] on link "B9035C6C-0008" at bounding box center [622, 270] width 118 height 17
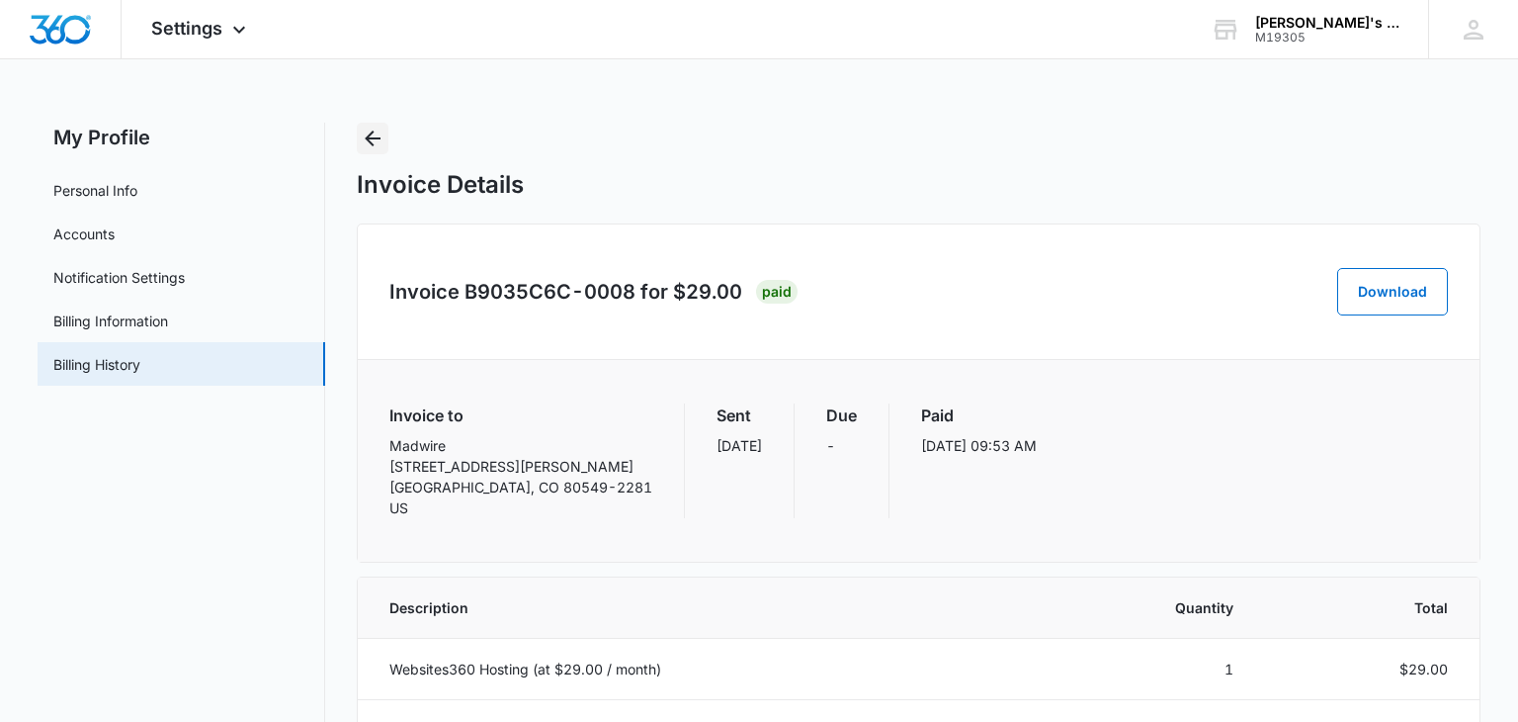
click at [378, 133] on icon "Back" at bounding box center [373, 139] width 24 height 24
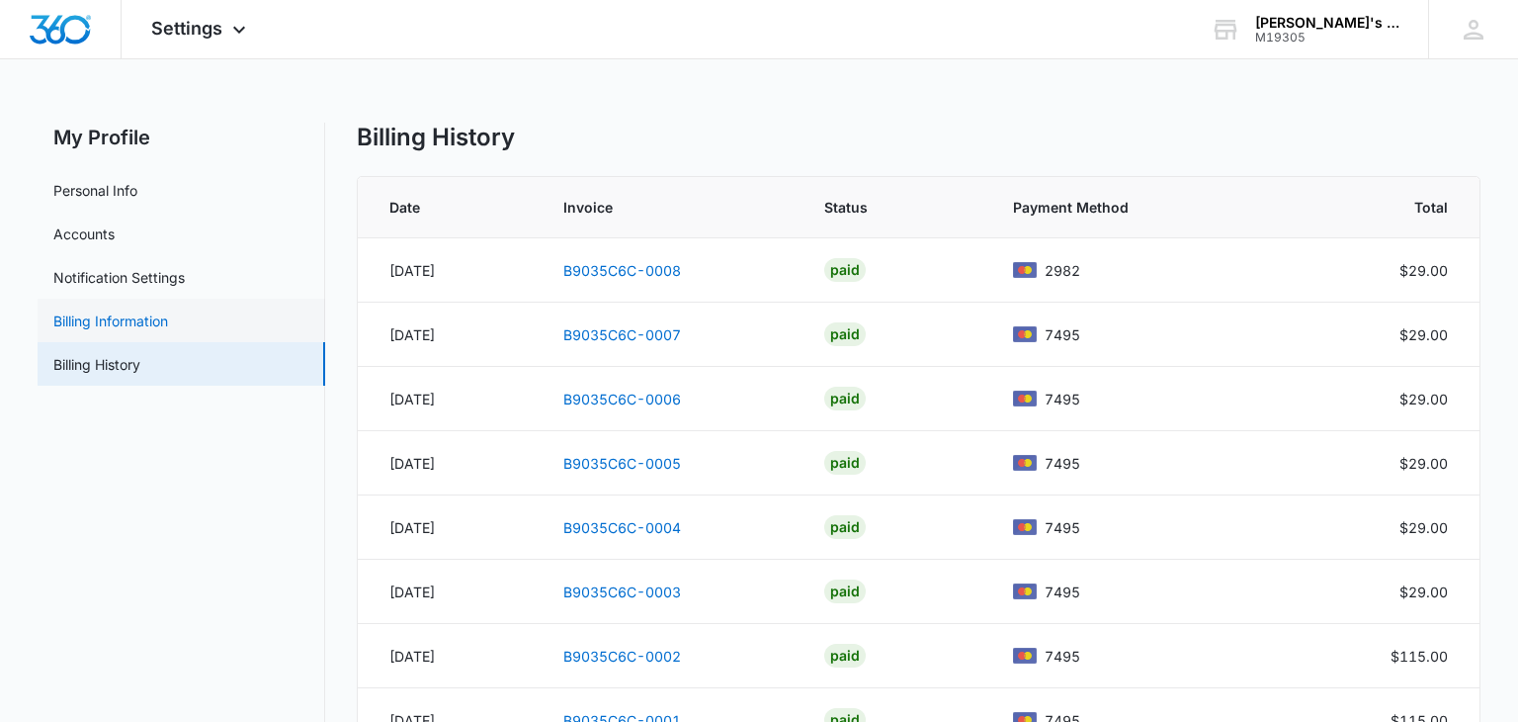
click at [103, 314] on link "Billing Information" at bounding box center [110, 320] width 115 height 21
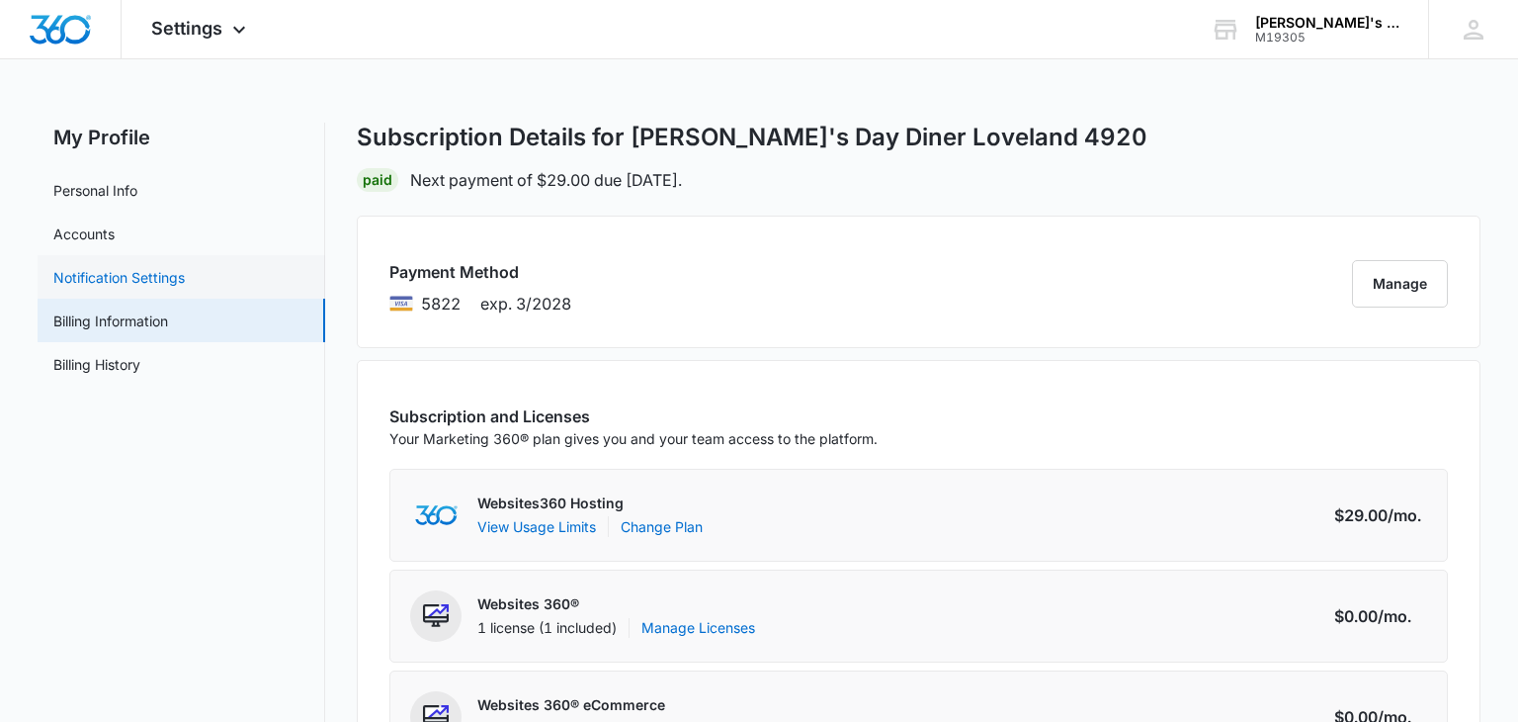
click at [106, 284] on link "Notification Settings" at bounding box center [118, 277] width 131 height 21
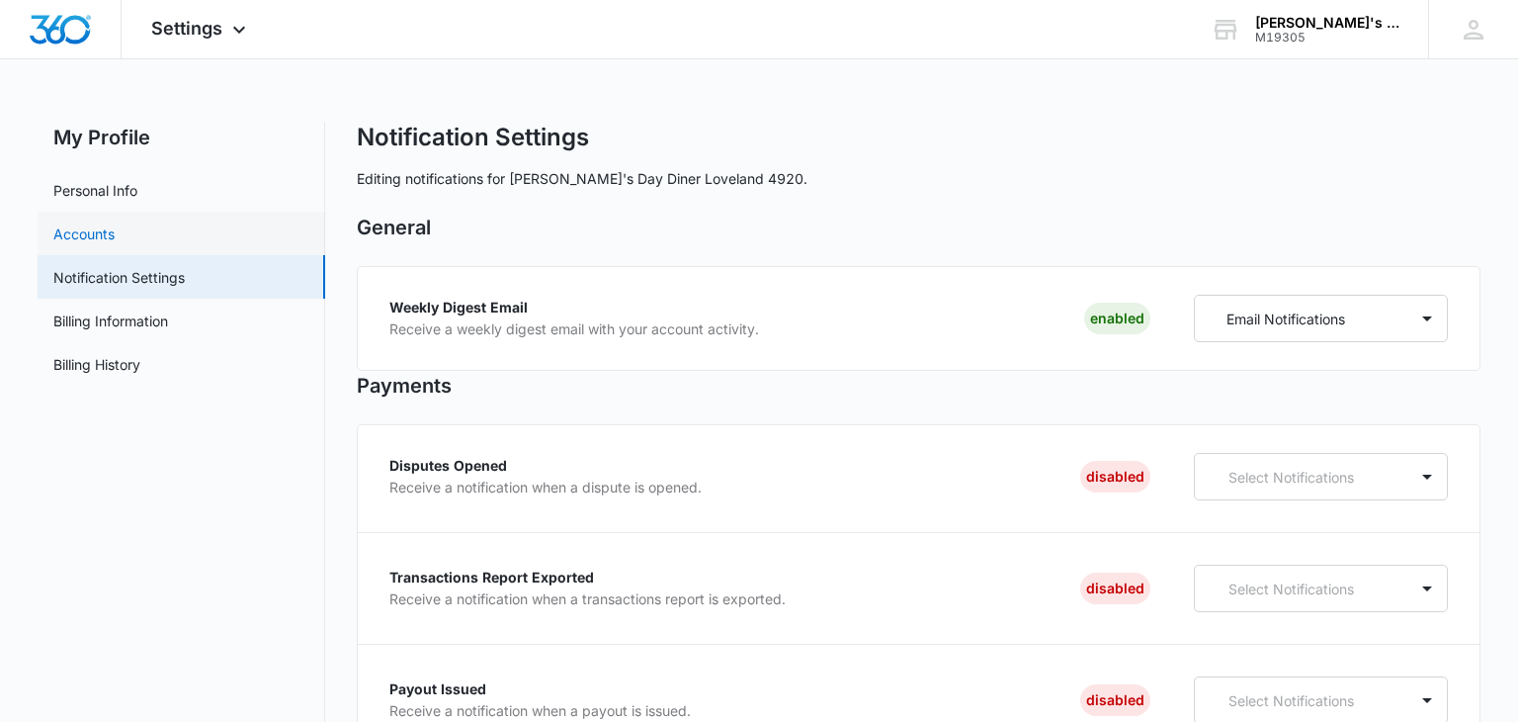
click at [89, 238] on link "Accounts" at bounding box center [83, 233] width 61 height 21
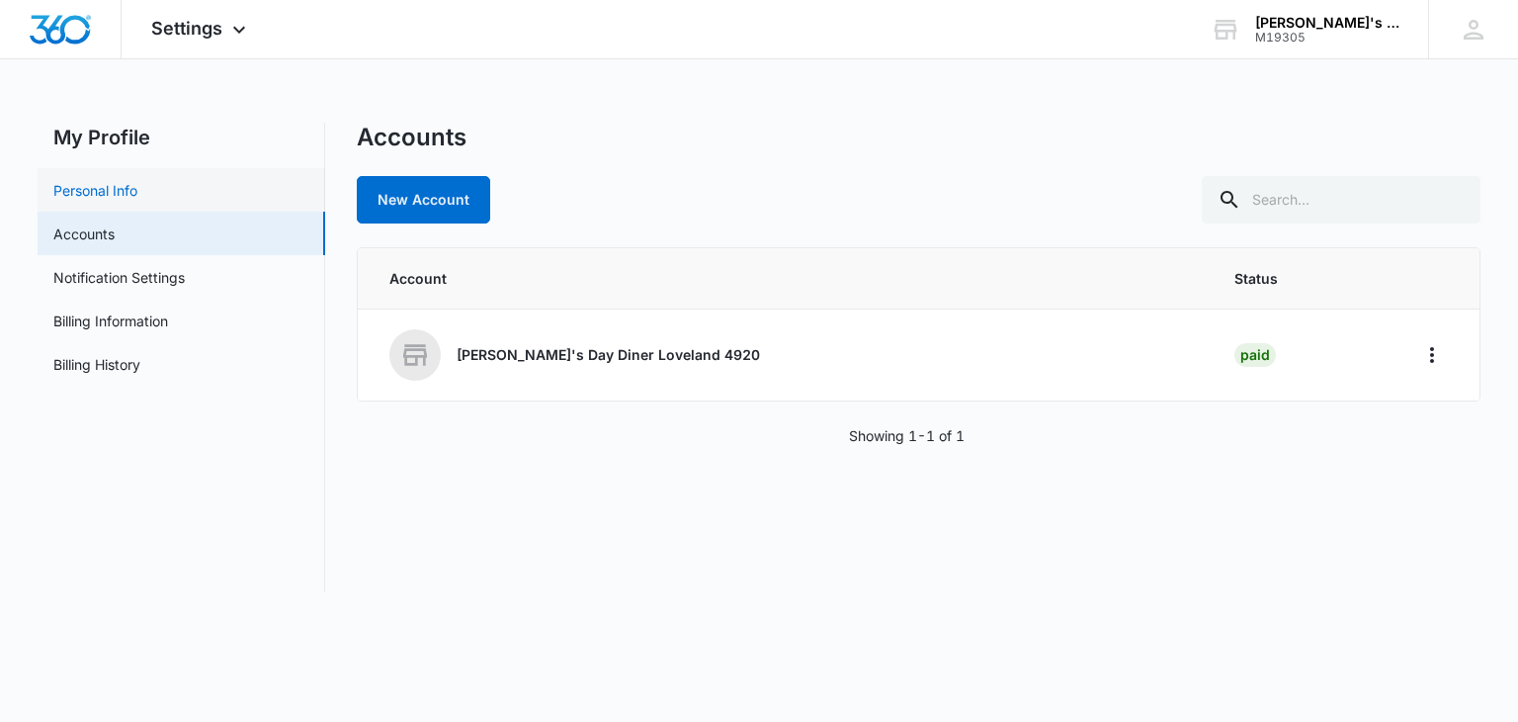
click at [99, 194] on link "Personal Info" at bounding box center [95, 190] width 84 height 21
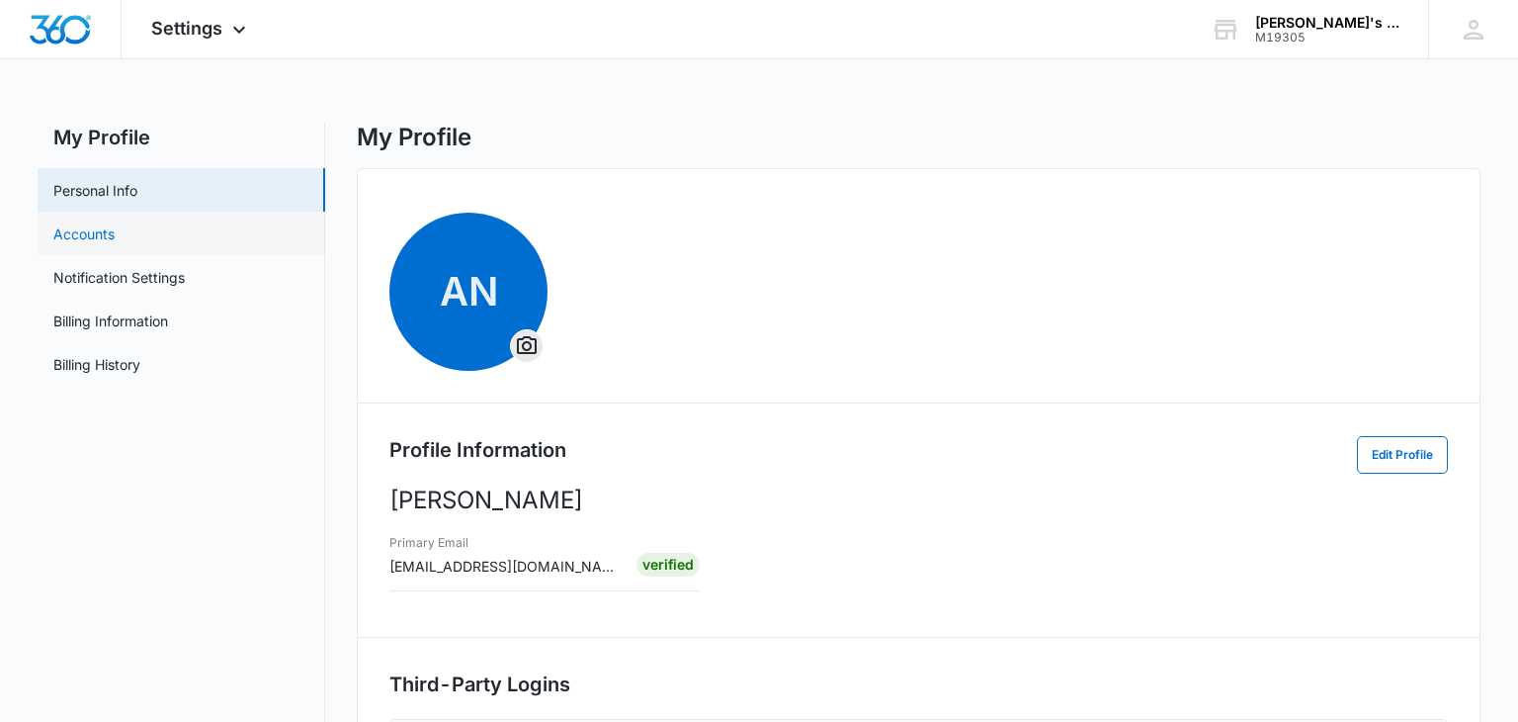
click at [87, 224] on link "Accounts" at bounding box center [83, 233] width 61 height 21
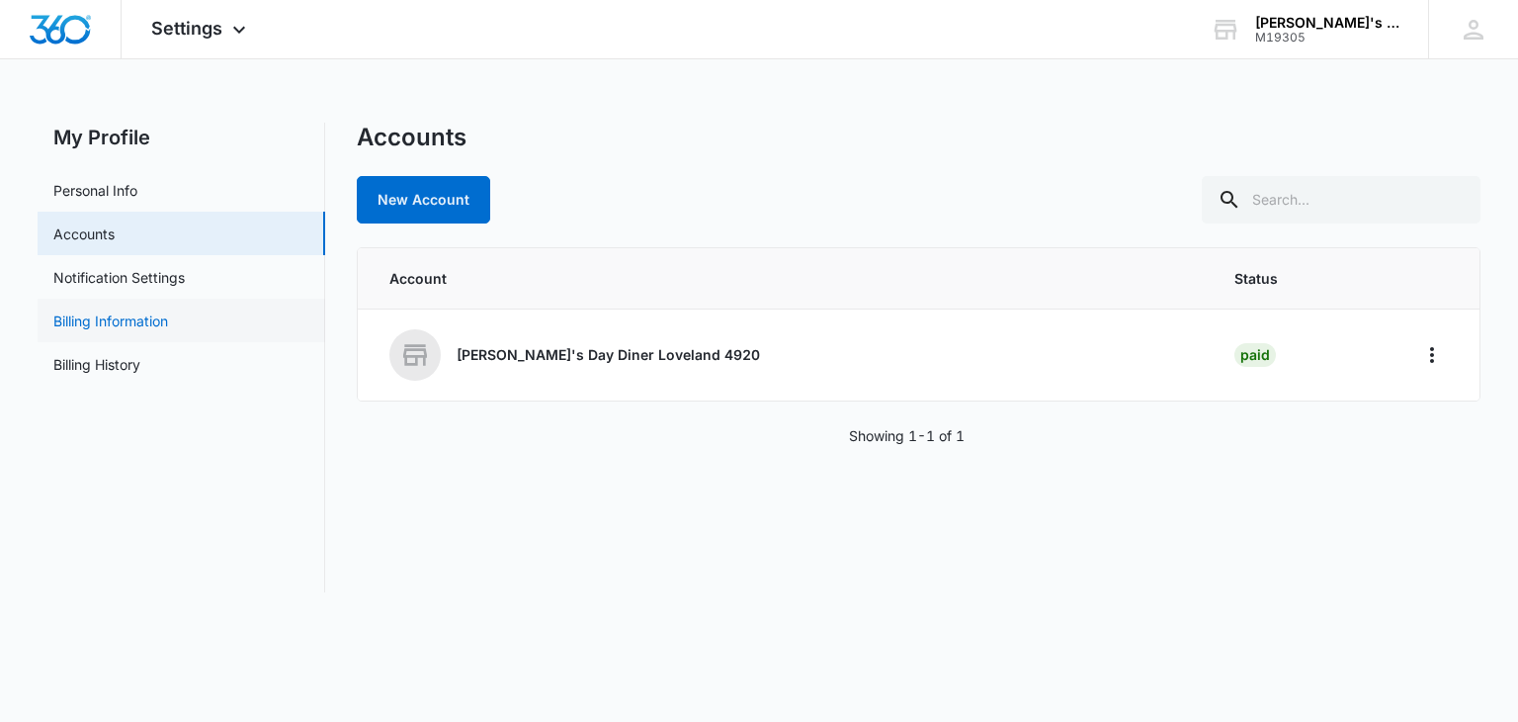
click at [107, 326] on link "Billing Information" at bounding box center [110, 320] width 115 height 21
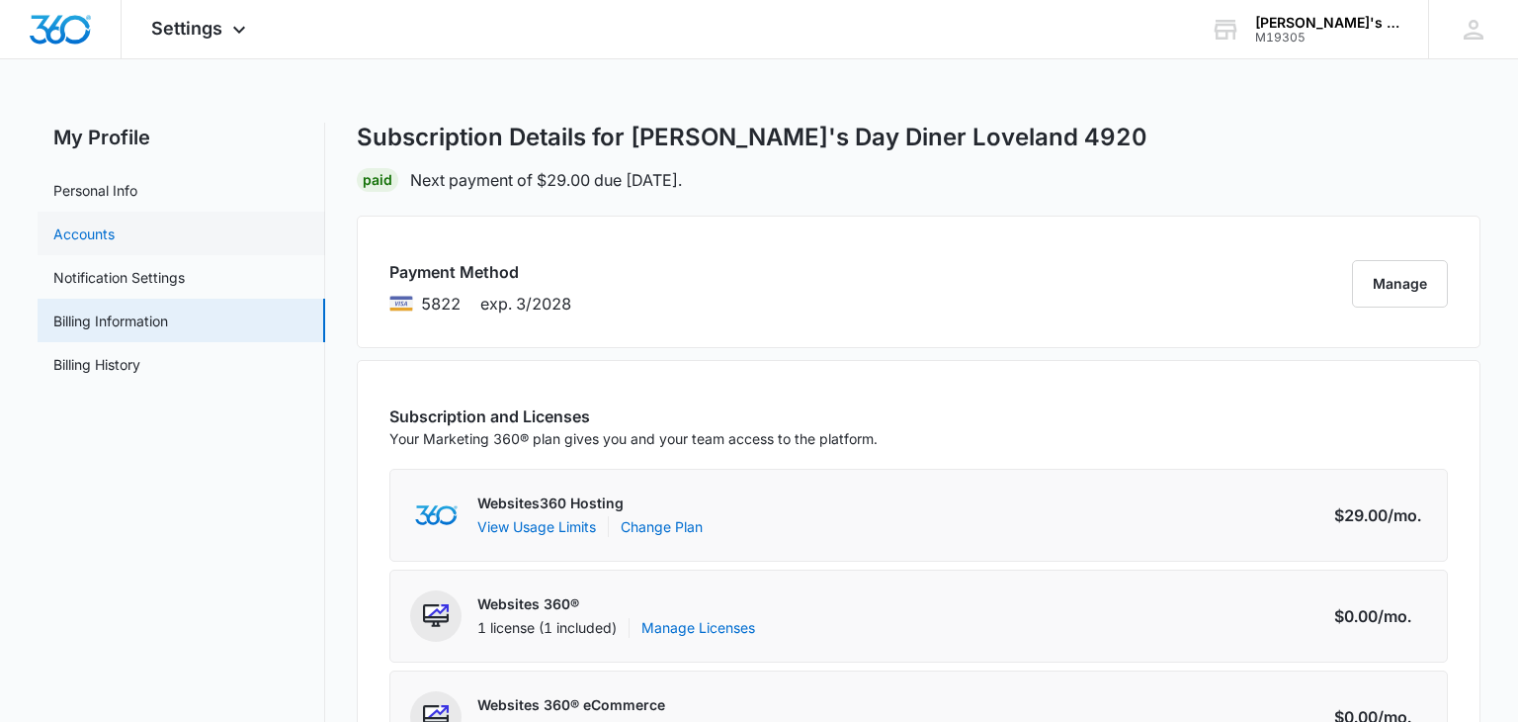
click at [97, 233] on link "Accounts" at bounding box center [83, 233] width 61 height 21
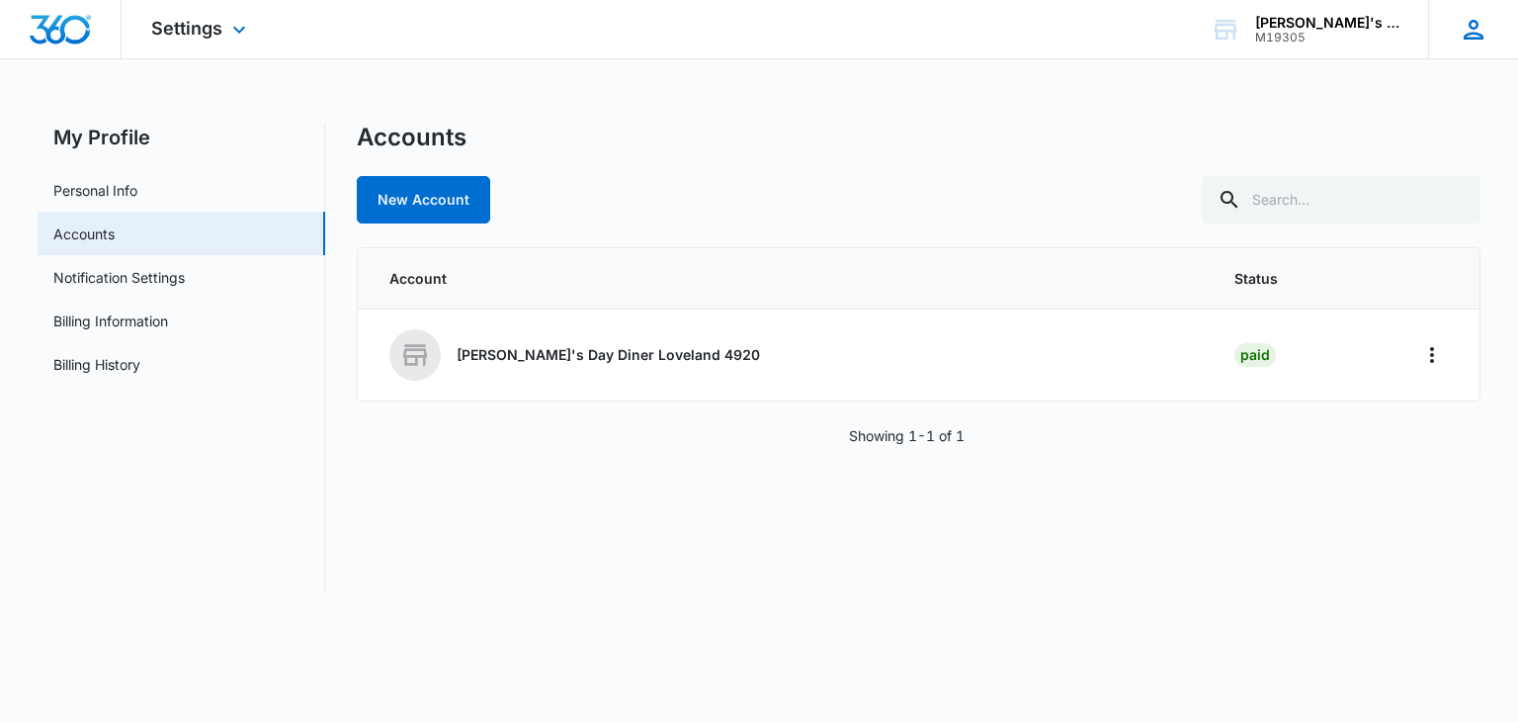
click at [1481, 29] on icon at bounding box center [1474, 30] width 30 height 30
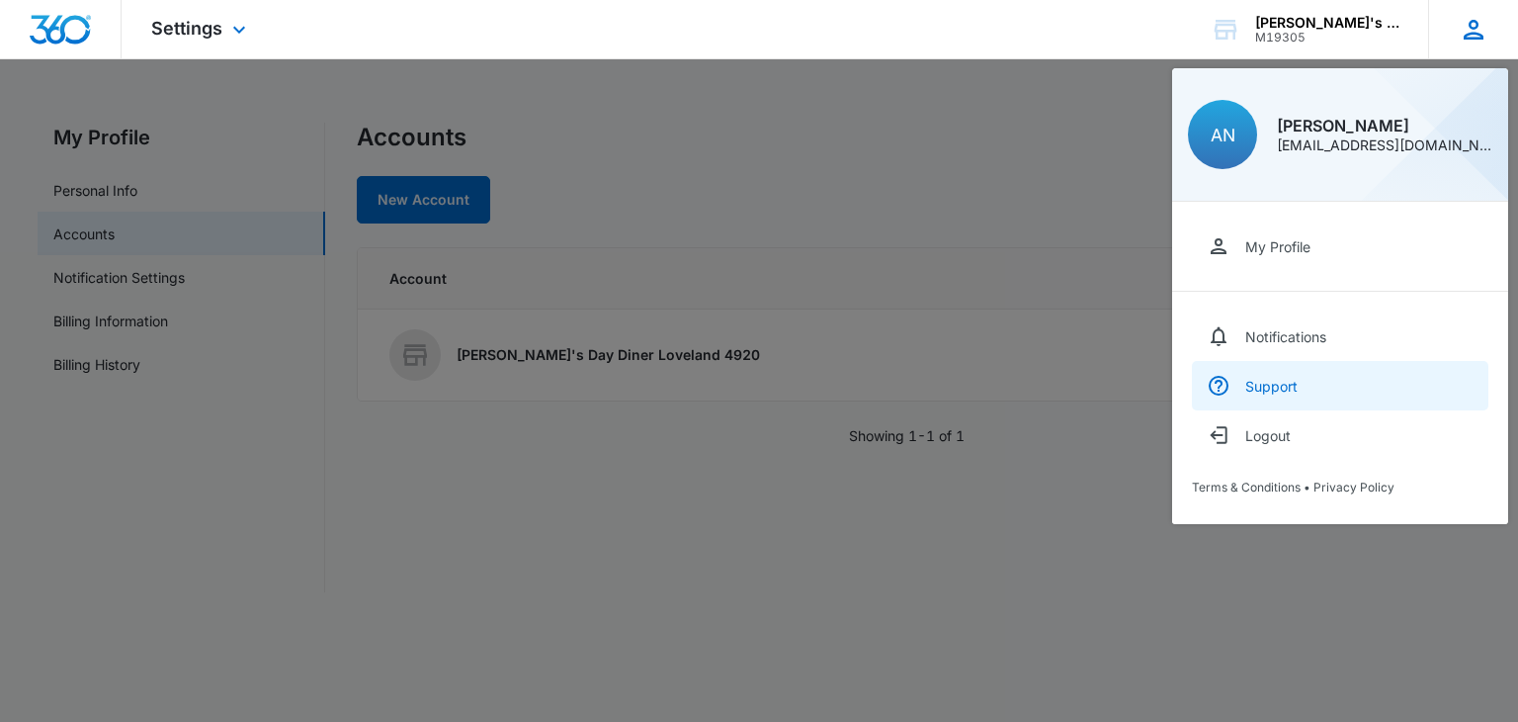
click at [1253, 384] on div "Support" at bounding box center [1271, 386] width 52 height 17
click at [762, 490] on div at bounding box center [759, 361] width 1518 height 722
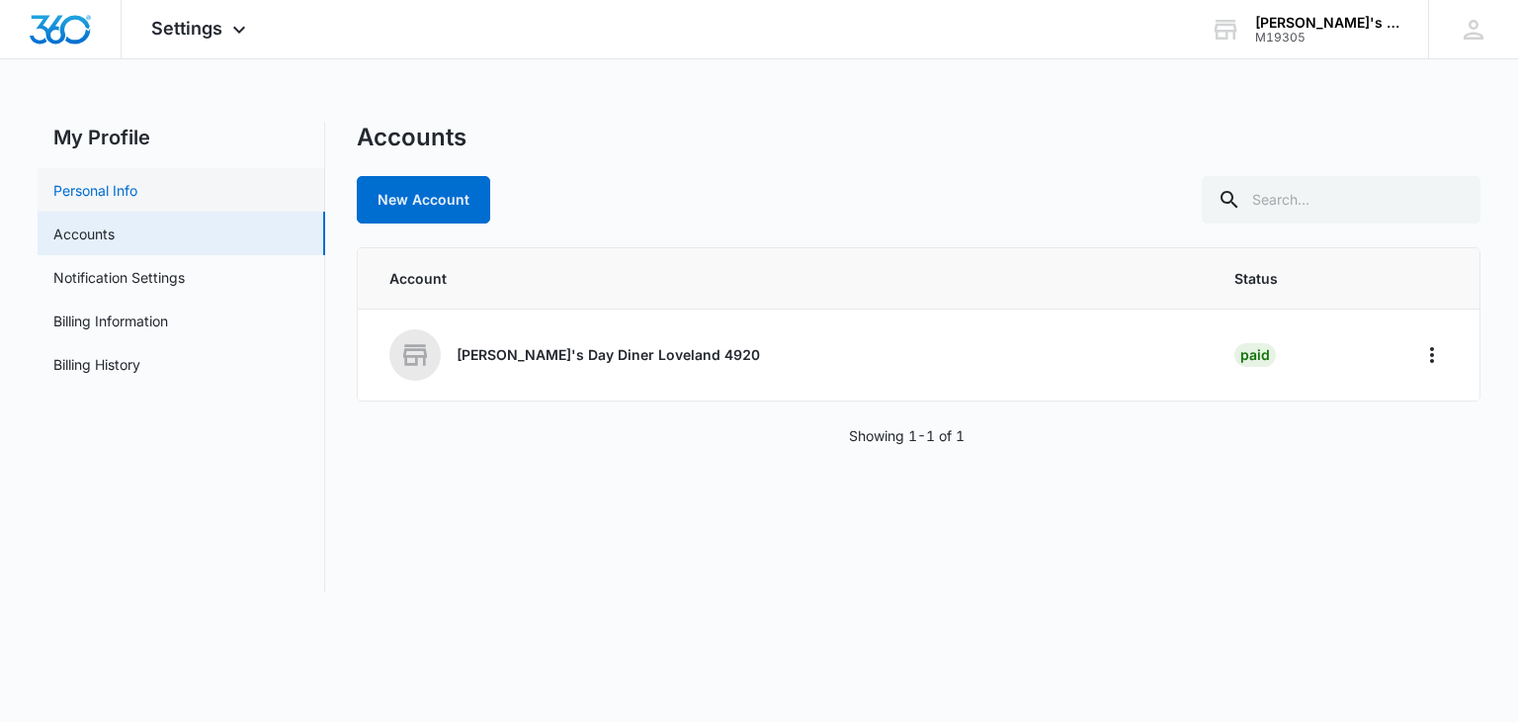
click at [137, 200] on link "Personal Info" at bounding box center [95, 190] width 84 height 21
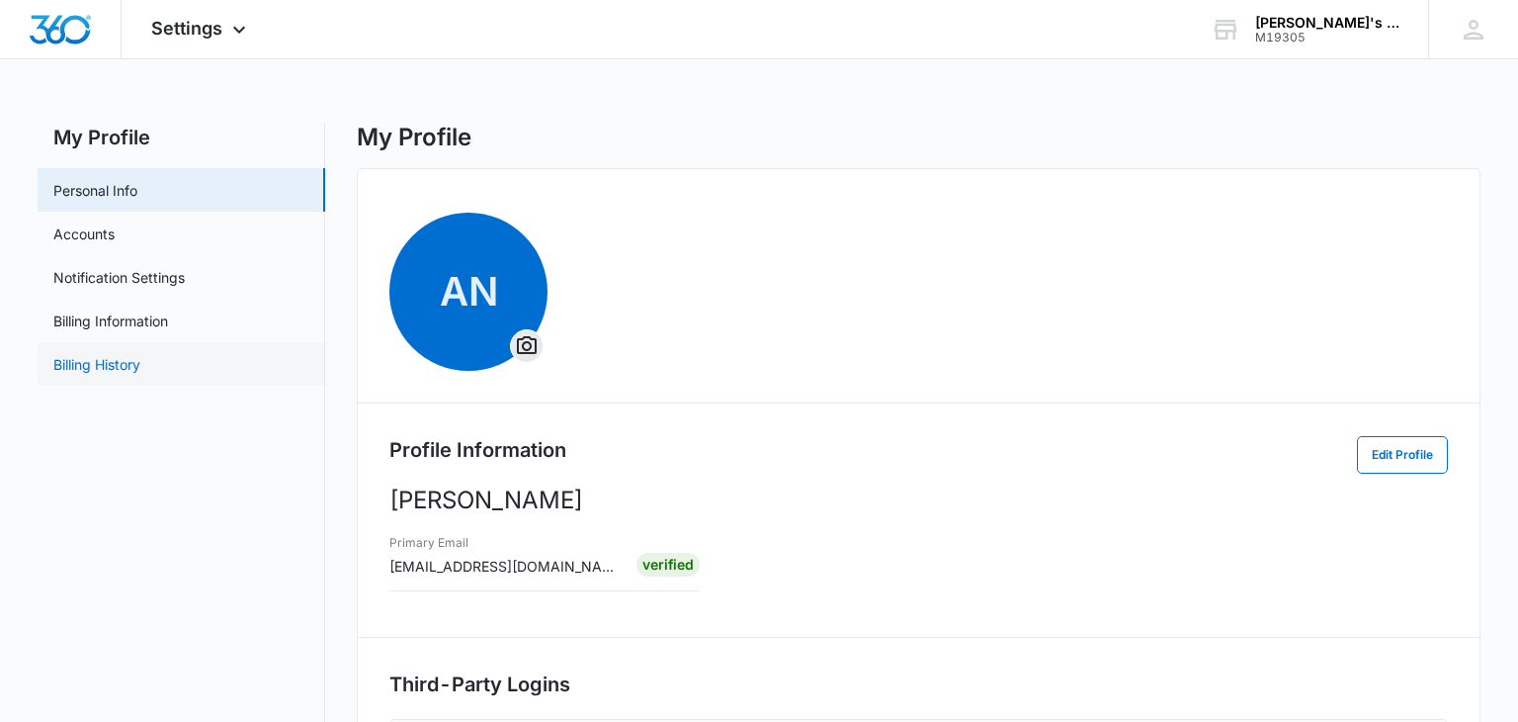
click at [122, 361] on link "Billing History" at bounding box center [96, 364] width 87 height 21
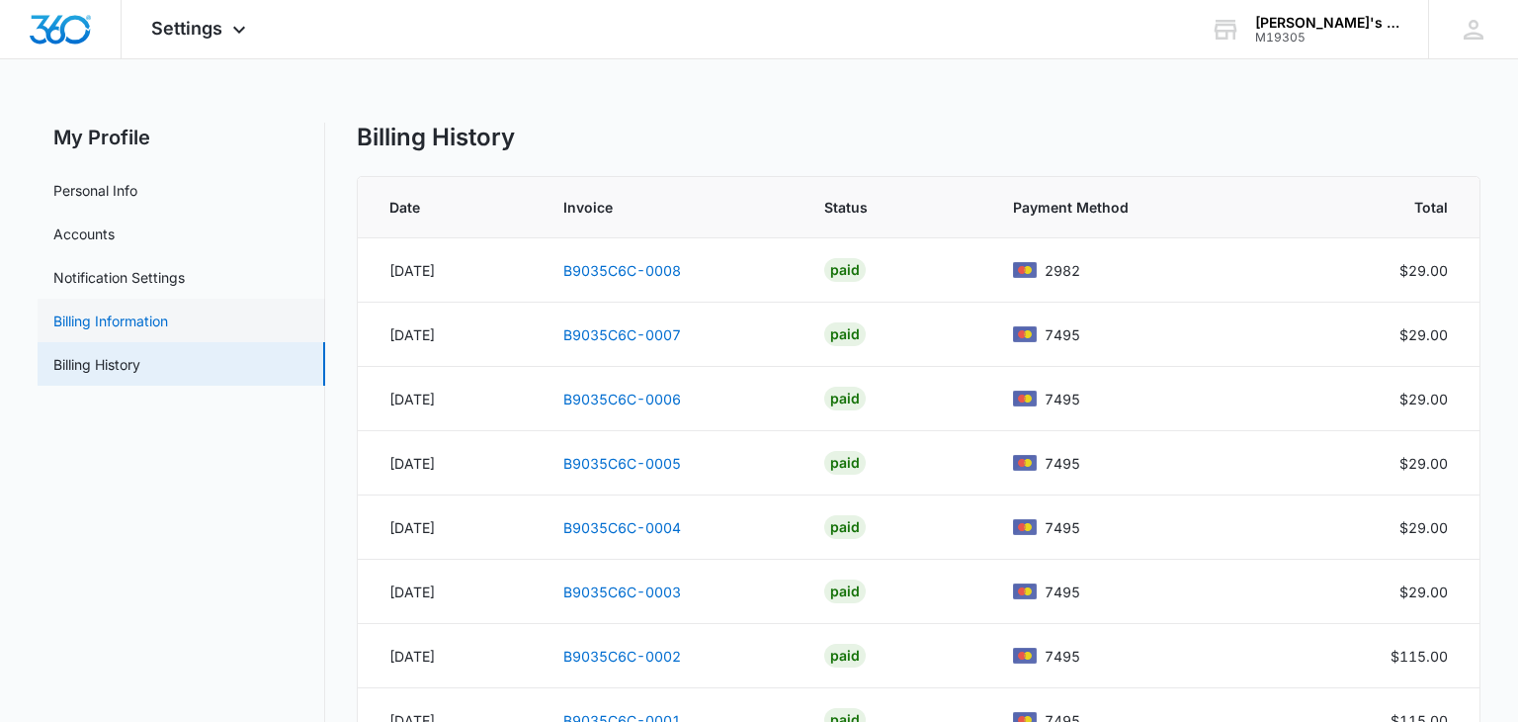
click at [124, 331] on link "Billing Information" at bounding box center [110, 320] width 115 height 21
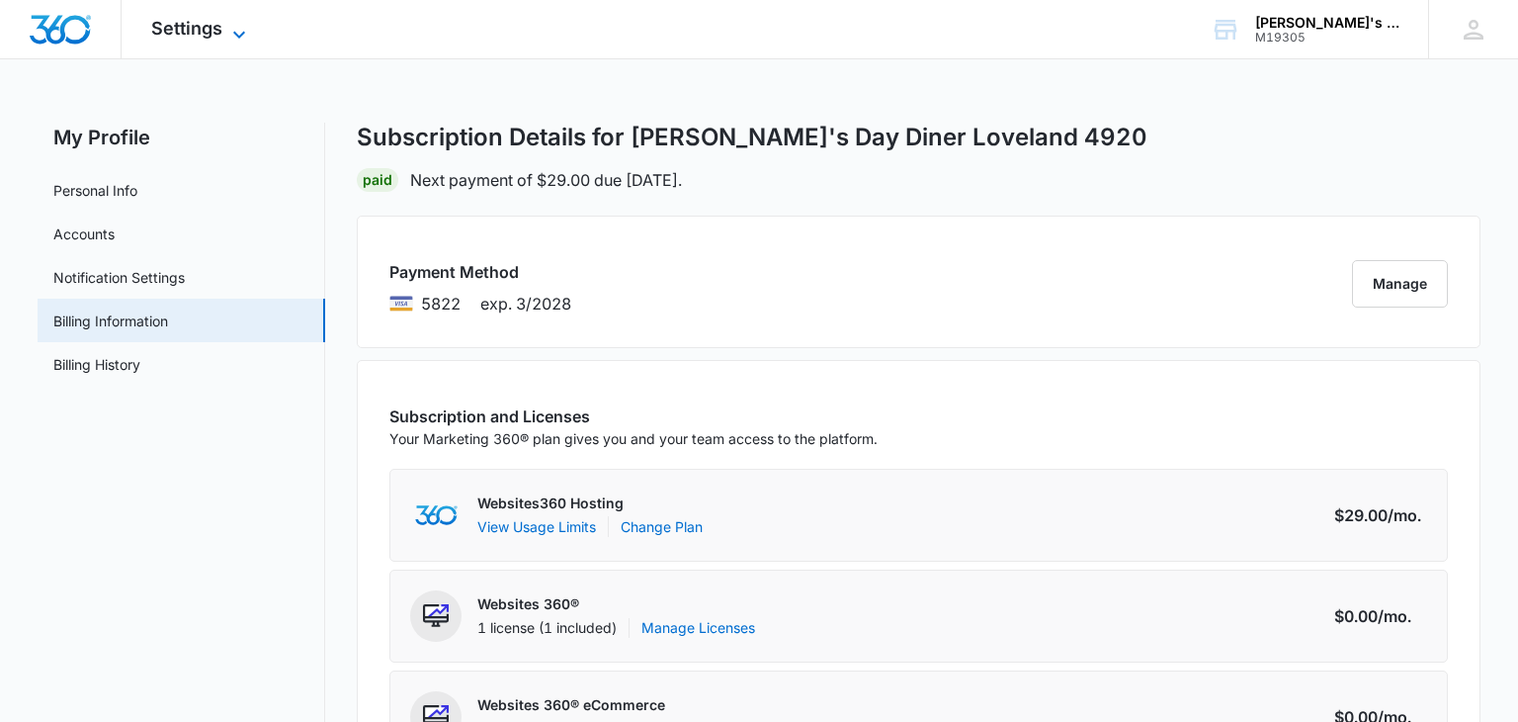
click at [234, 31] on icon at bounding box center [239, 34] width 12 height 7
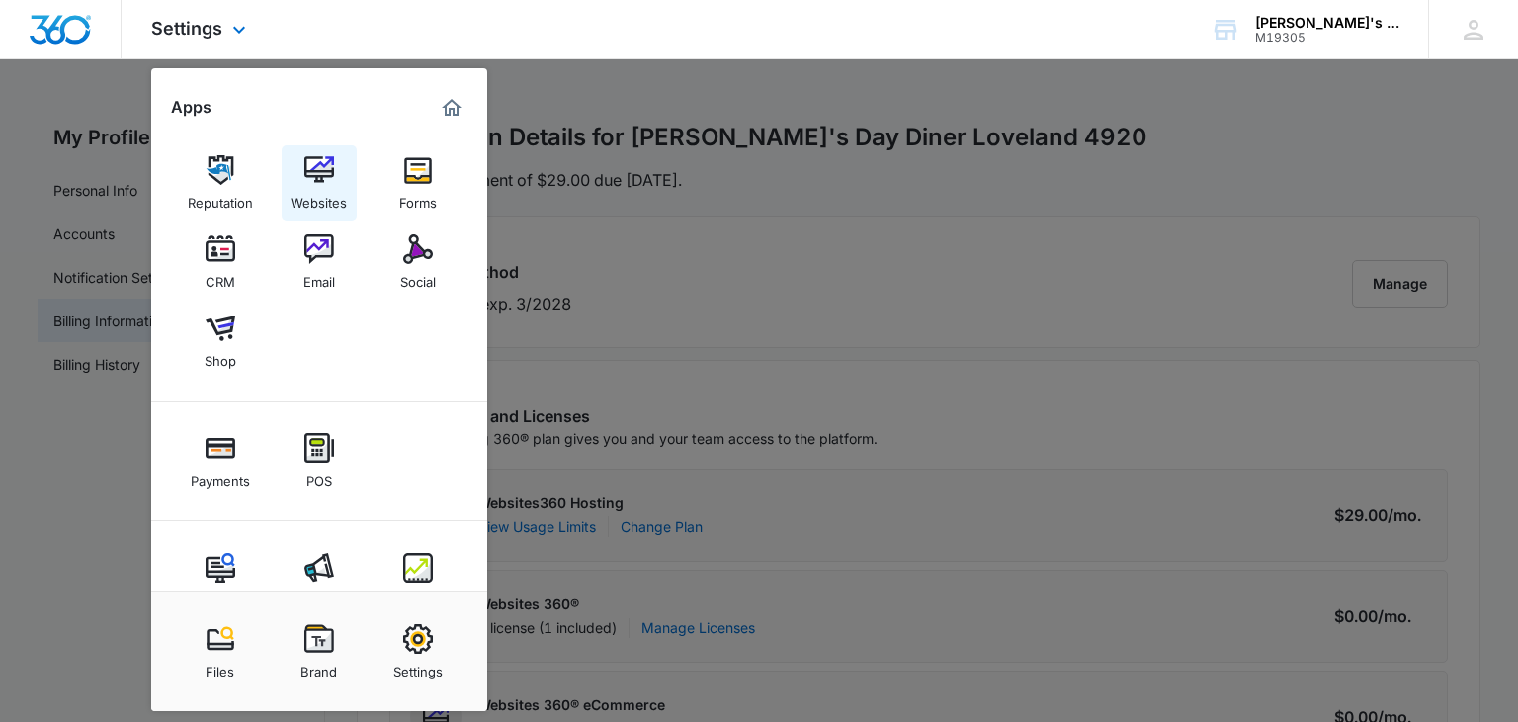
click at [314, 198] on div "Websites" at bounding box center [319, 198] width 56 height 26
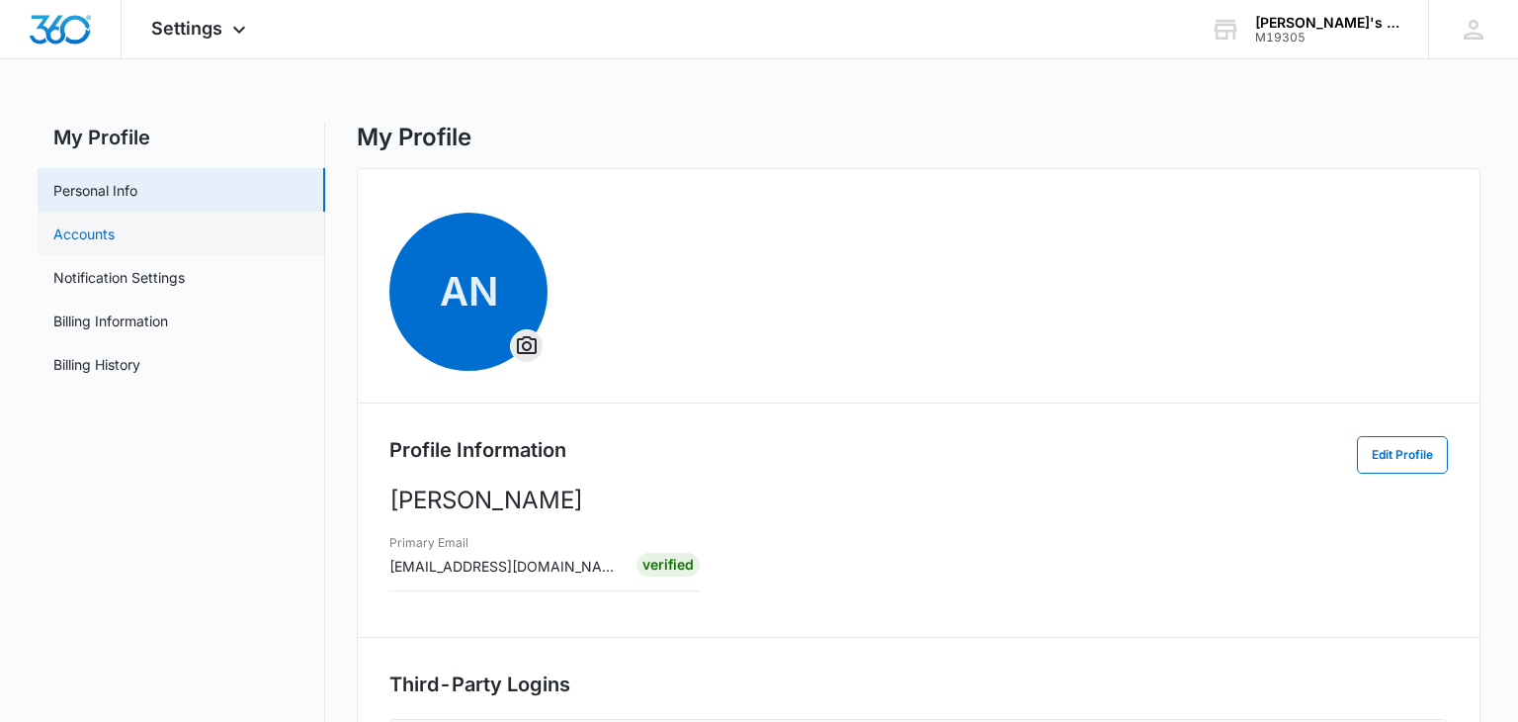
click at [110, 229] on link "Accounts" at bounding box center [83, 233] width 61 height 21
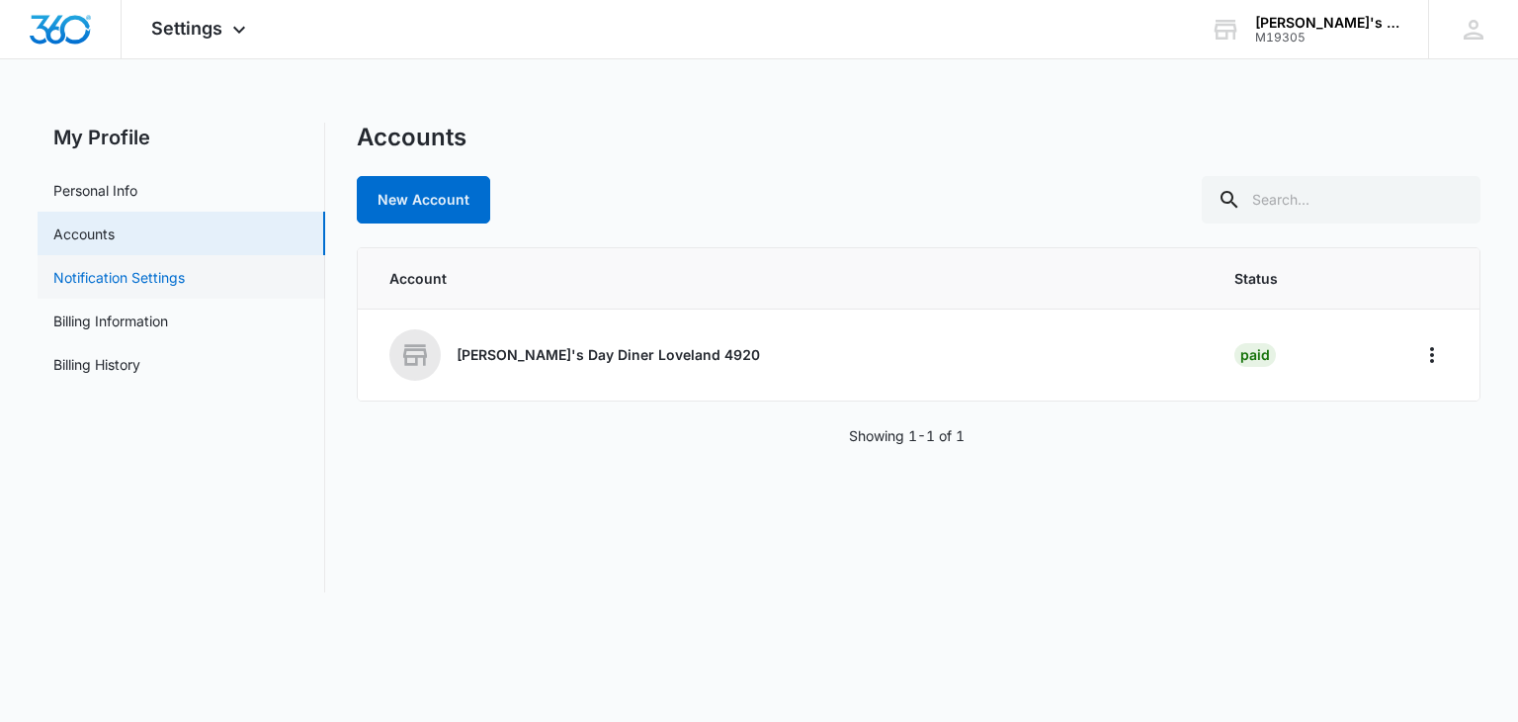
click at [170, 273] on link "Notification Settings" at bounding box center [118, 277] width 131 height 21
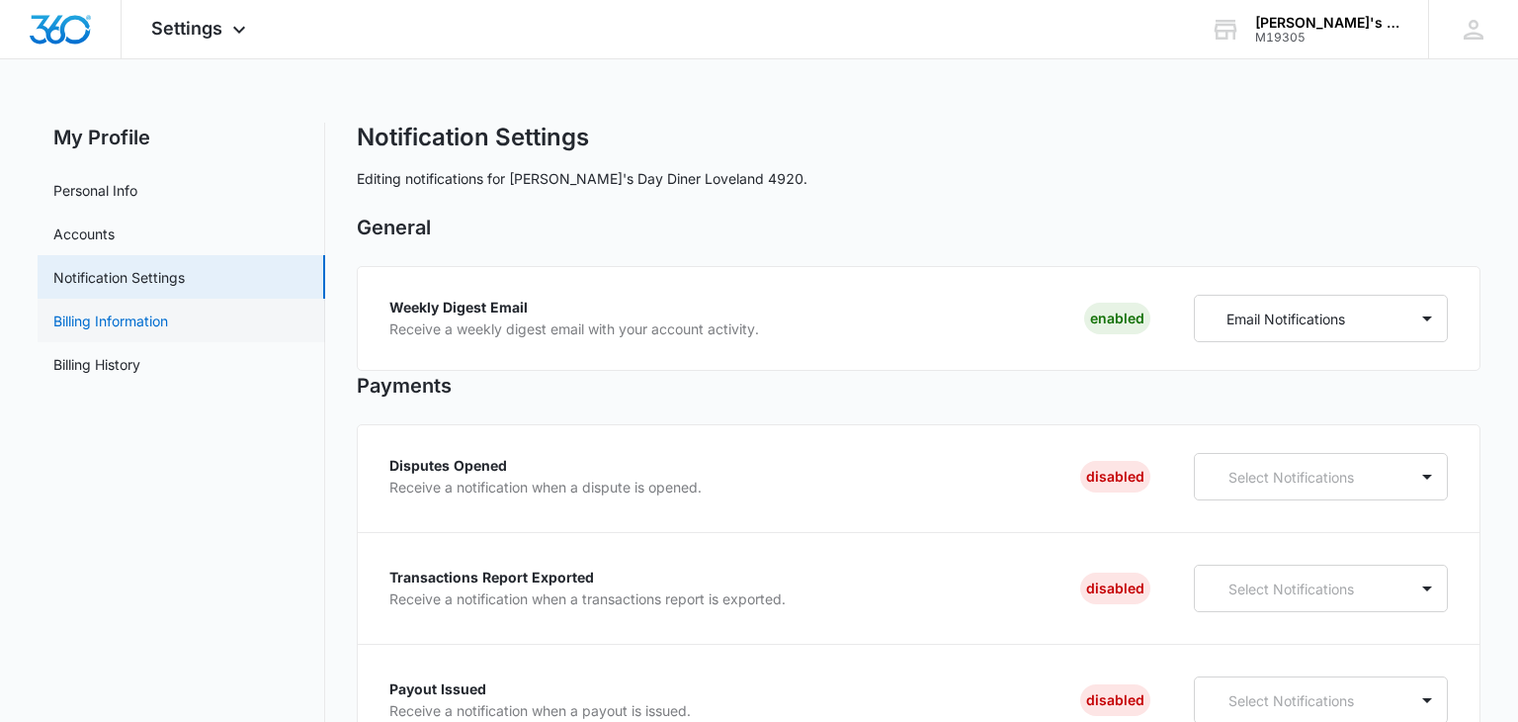
click at [120, 319] on link "Billing Information" at bounding box center [110, 320] width 115 height 21
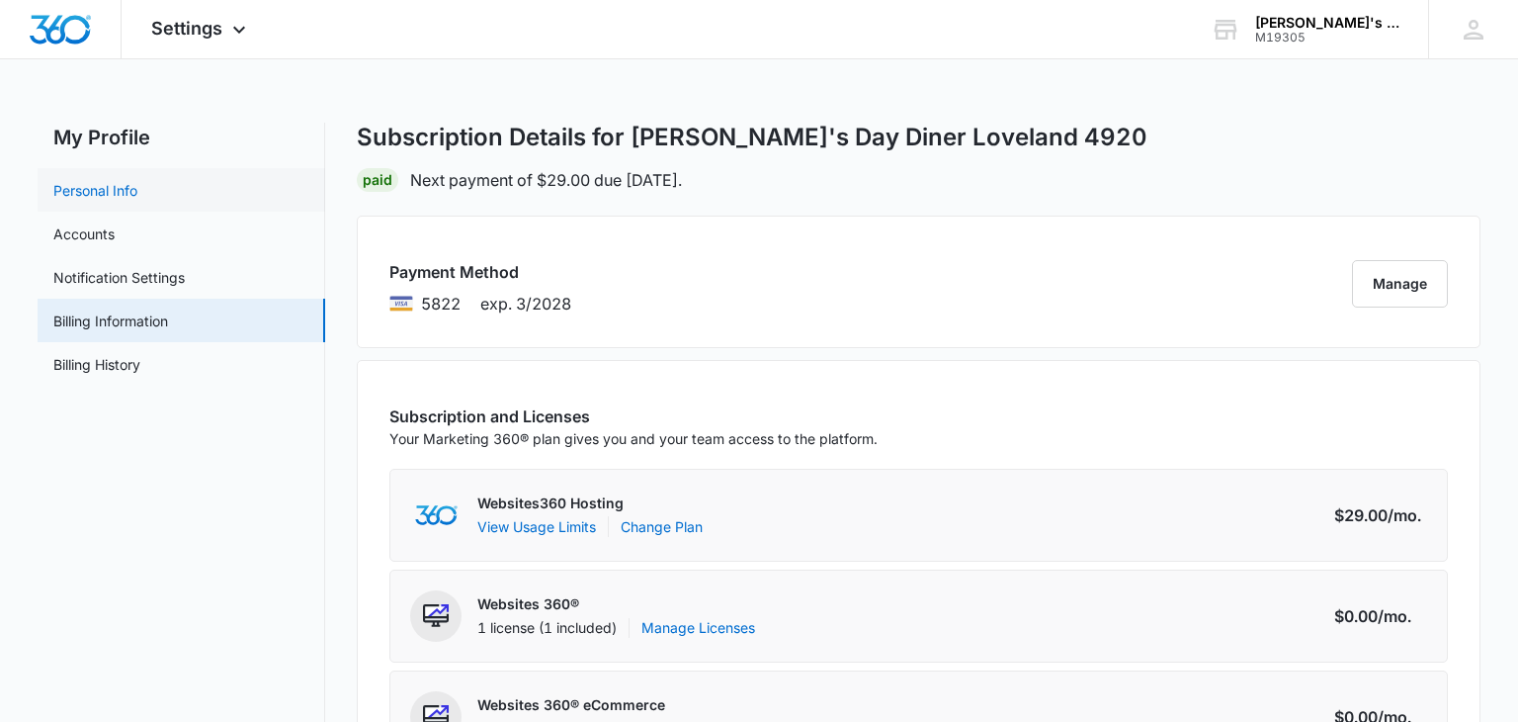
click at [122, 188] on link "Personal Info" at bounding box center [95, 190] width 84 height 21
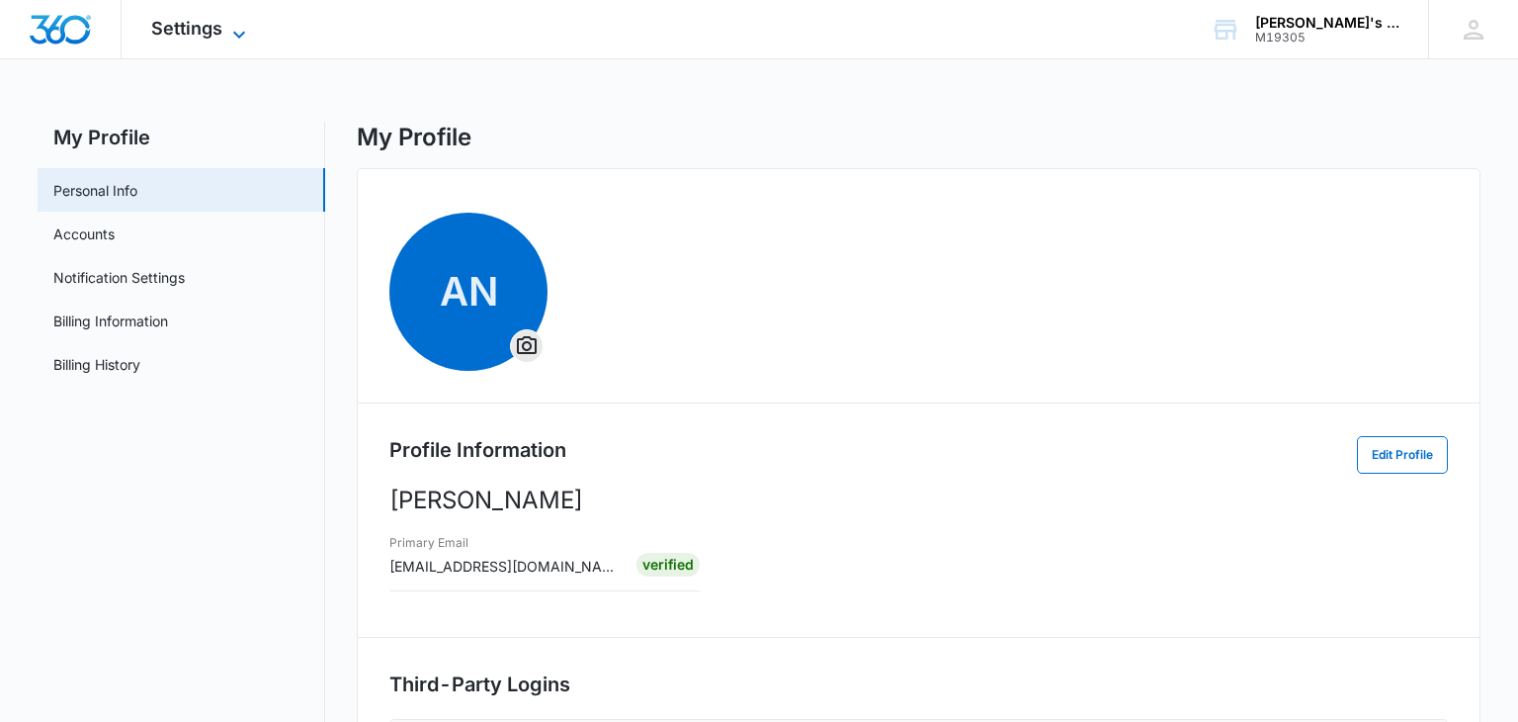
click at [238, 24] on icon at bounding box center [239, 35] width 24 height 24
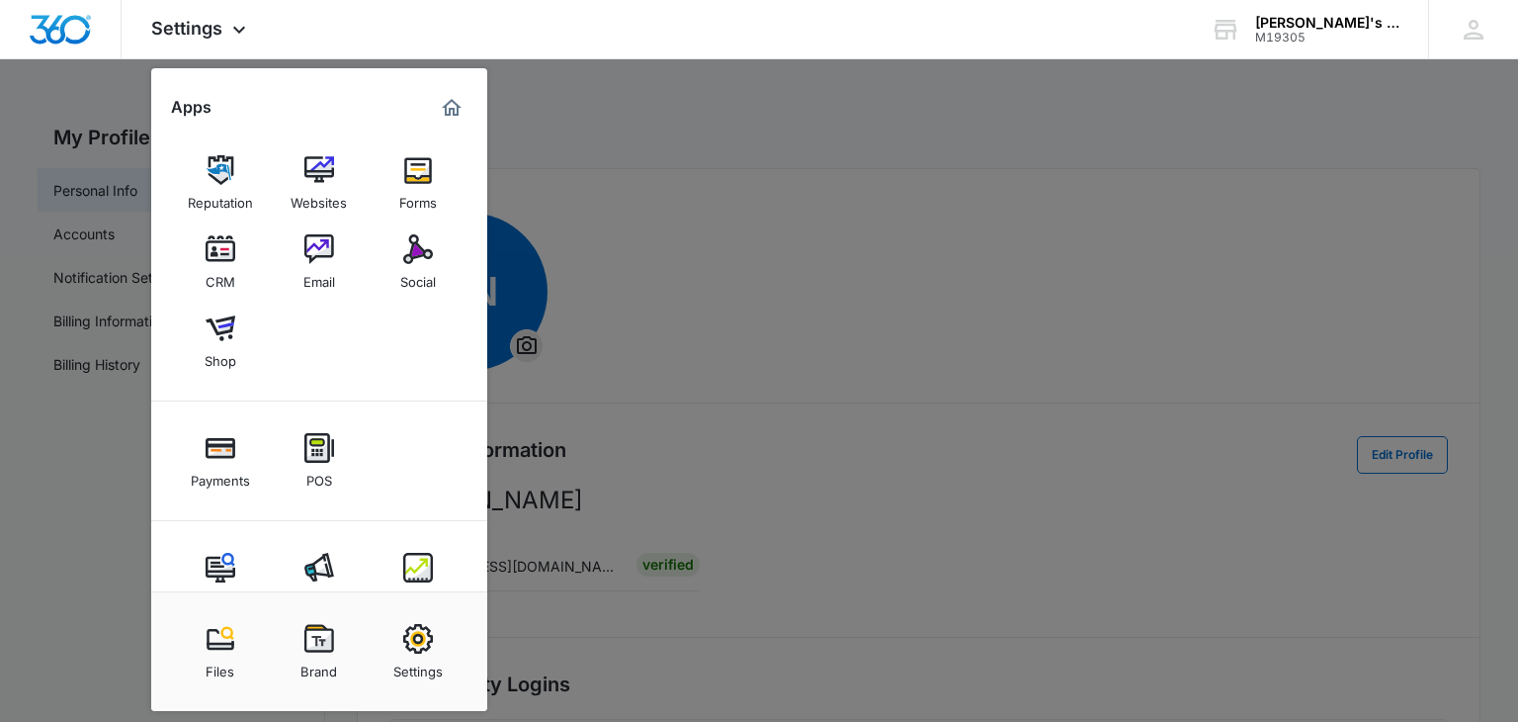
click at [62, 109] on div at bounding box center [759, 361] width 1518 height 722
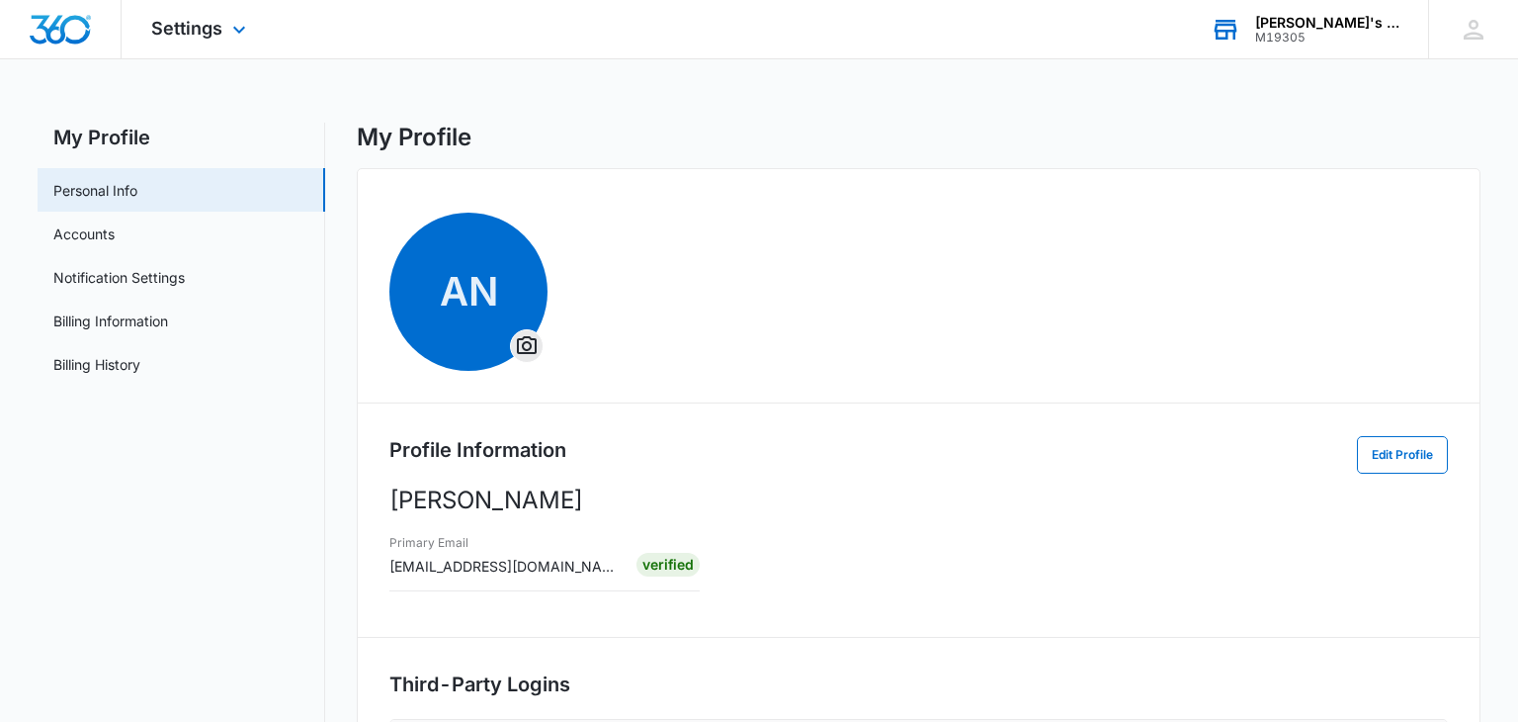
click at [1296, 35] on div "M19305" at bounding box center [1327, 38] width 144 height 14
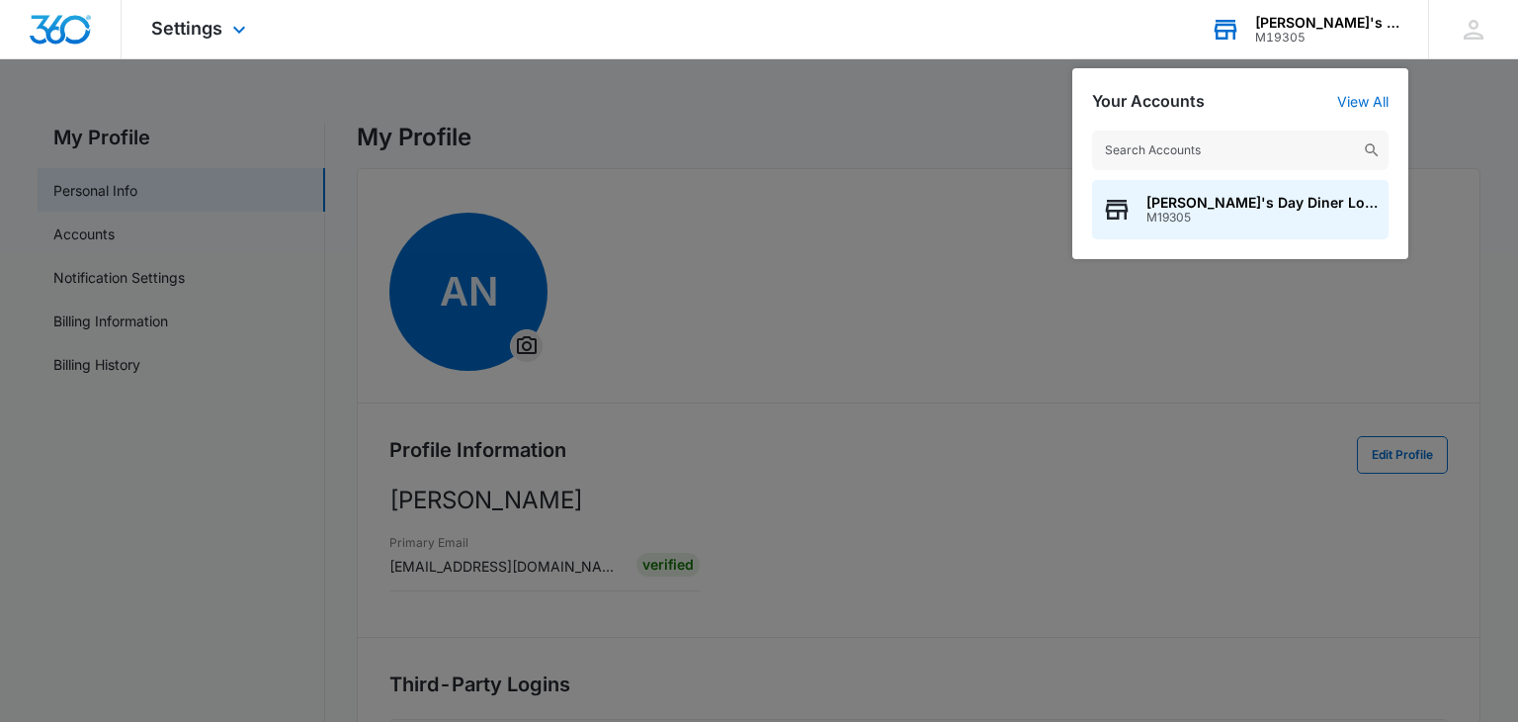
click at [1296, 35] on div "M19305" at bounding box center [1327, 38] width 144 height 14
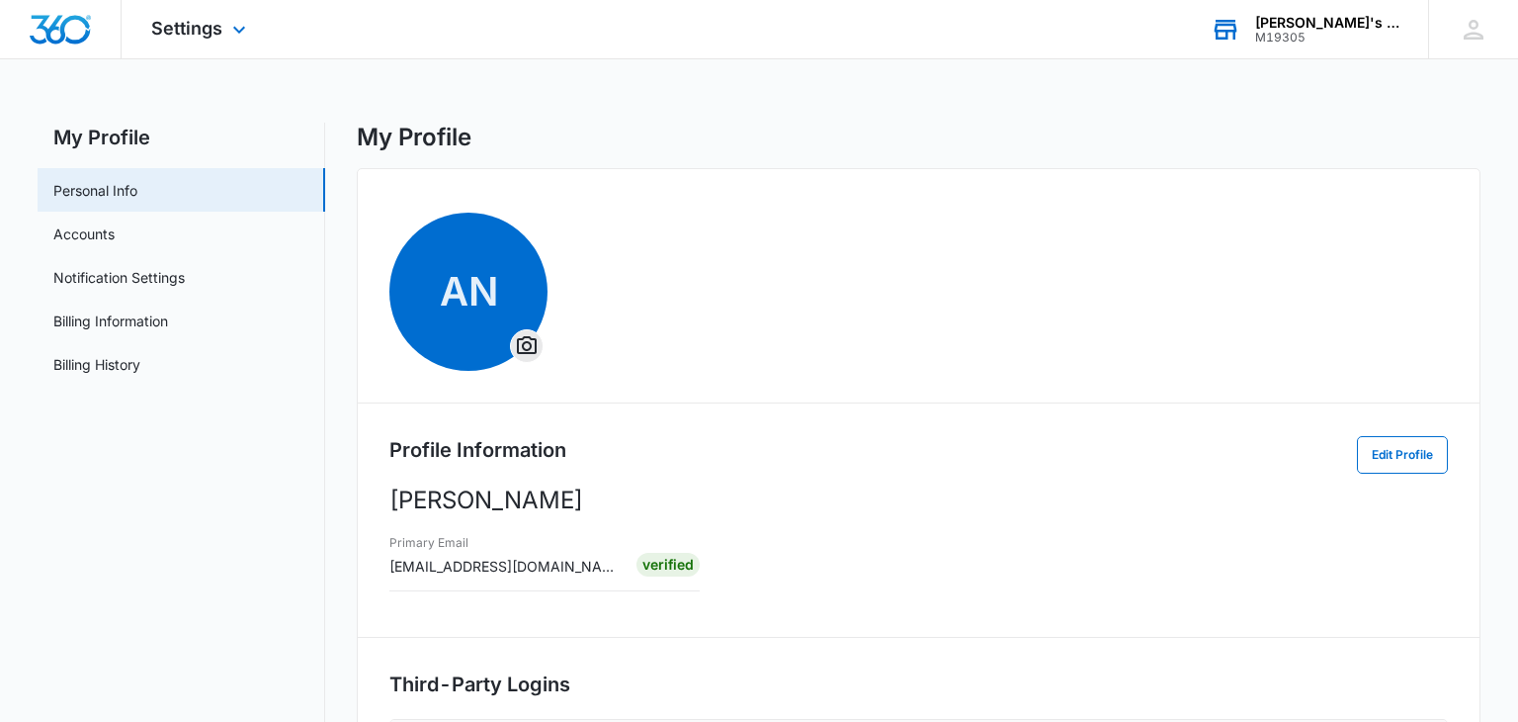
click at [1296, 35] on div "M19305" at bounding box center [1327, 38] width 144 height 14
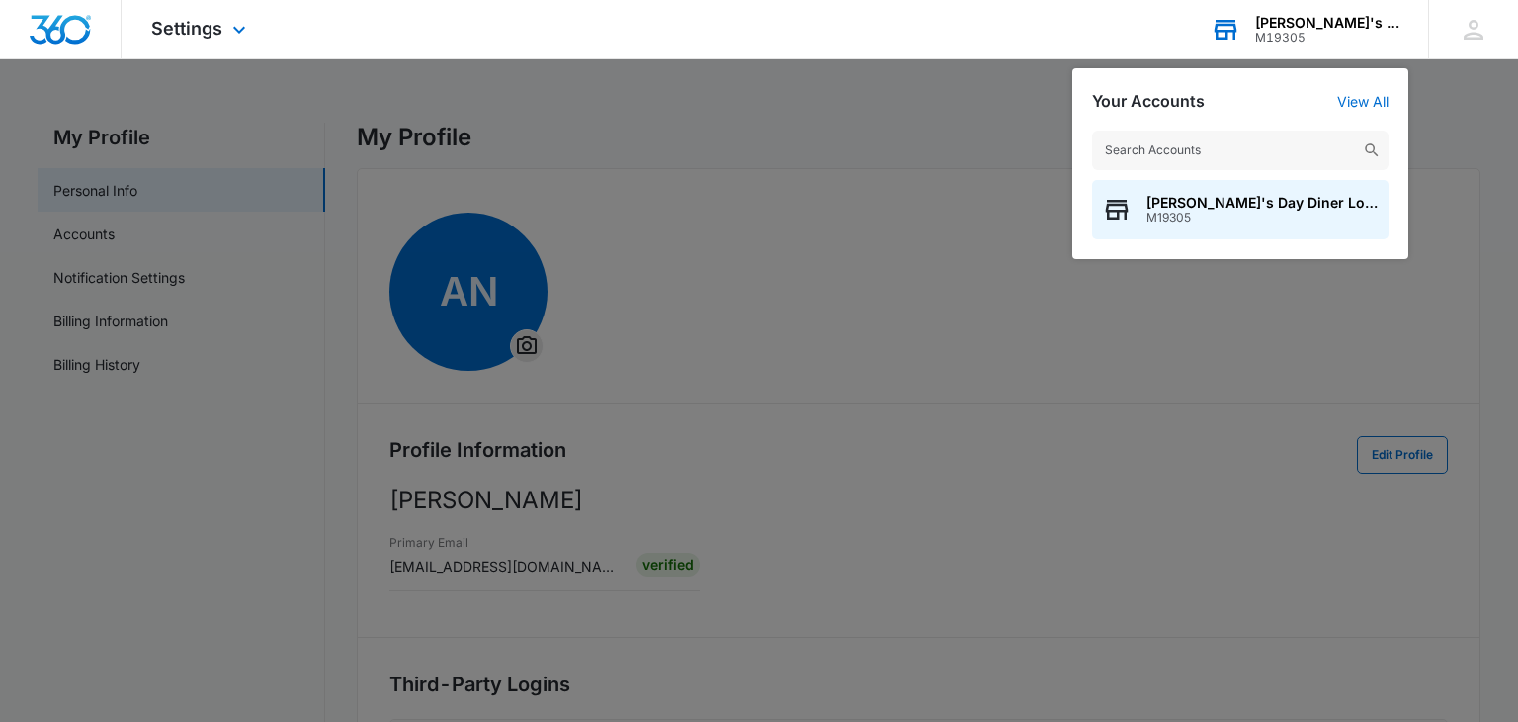
click at [1296, 35] on div "M19305" at bounding box center [1327, 38] width 144 height 14
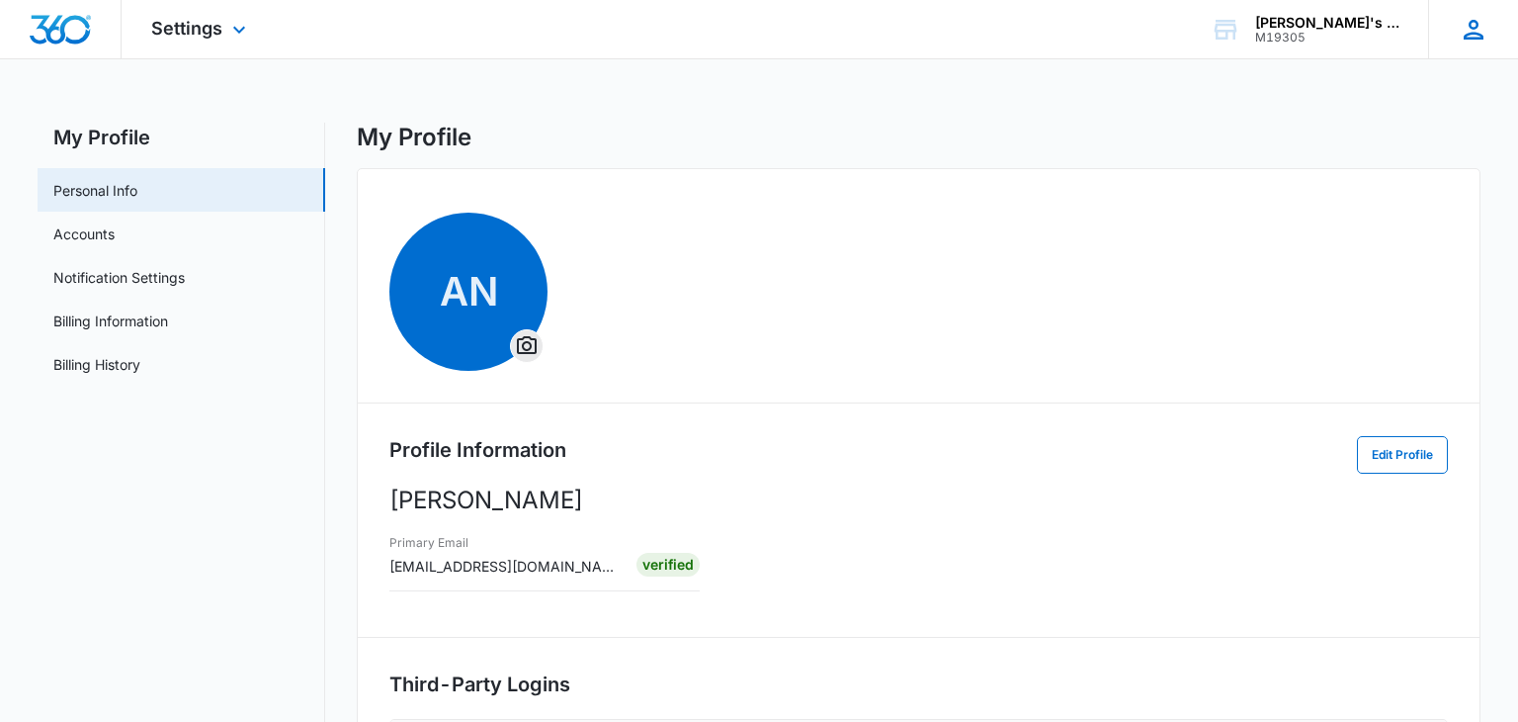
click at [1478, 24] on icon at bounding box center [1474, 30] width 20 height 20
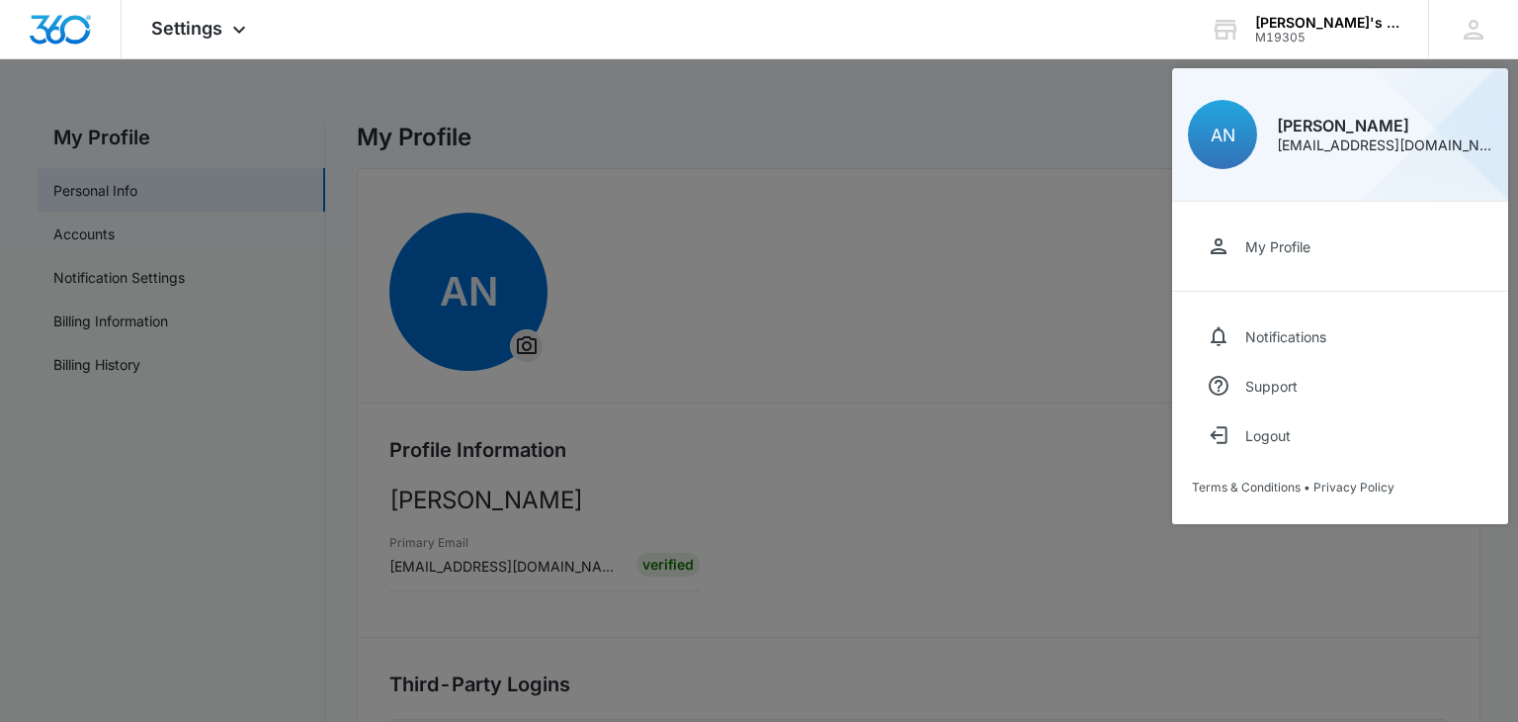
click at [845, 240] on div at bounding box center [759, 361] width 1518 height 722
